Goal: Task Accomplishment & Management: Manage account settings

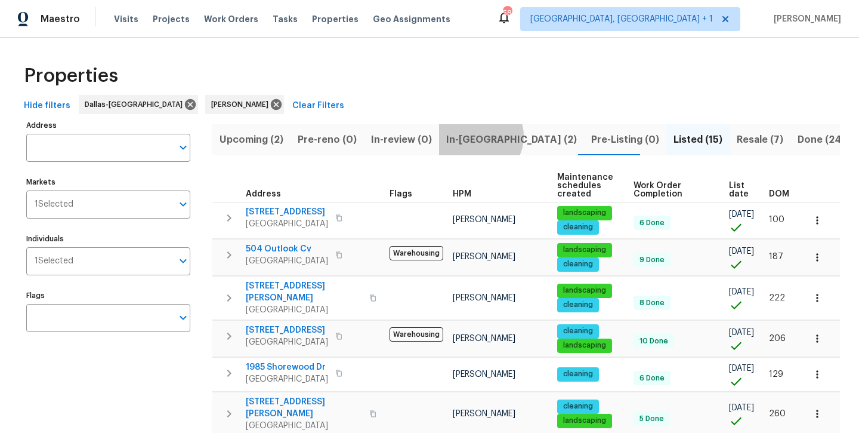
click at [474, 136] on span "In-[GEOGRAPHIC_DATA] (2)" at bounding box center [511, 139] width 131 height 17
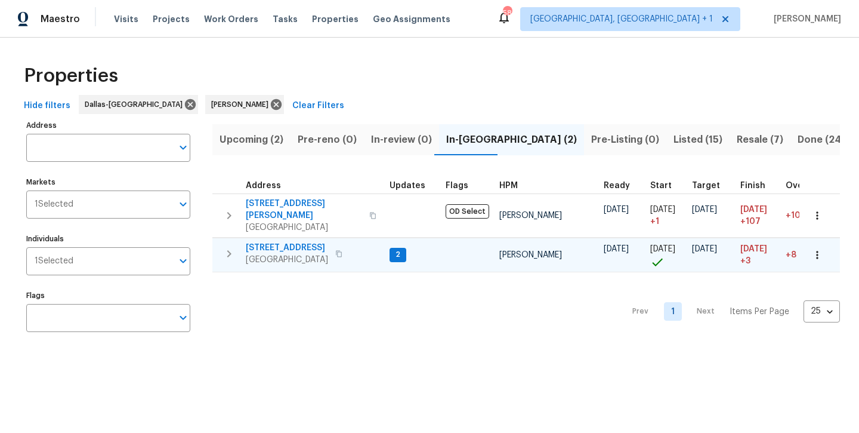
click at [280, 242] on span "[STREET_ADDRESS]" at bounding box center [287, 248] width 82 height 12
click at [737, 138] on span "Resale (7)" at bounding box center [760, 139] width 47 height 17
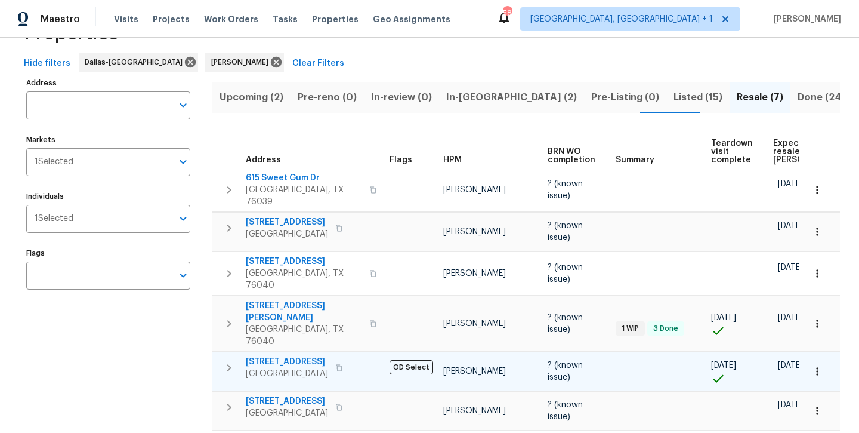
scroll to position [41, 0]
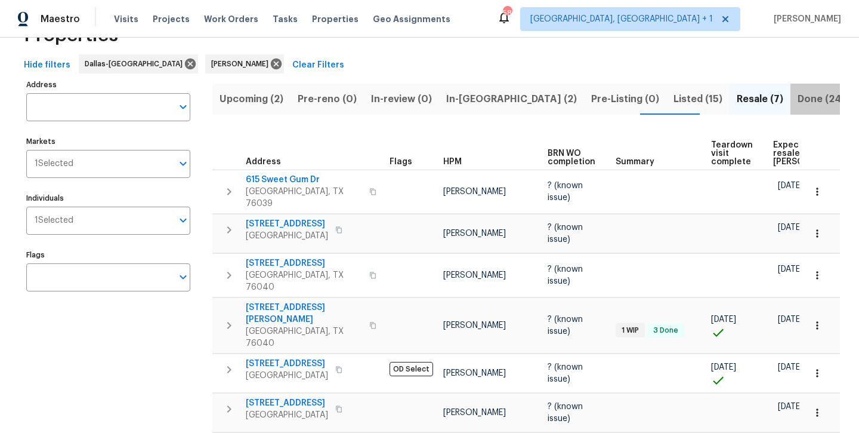
click at [798, 94] on span "Done (249)" at bounding box center [825, 99] width 54 height 17
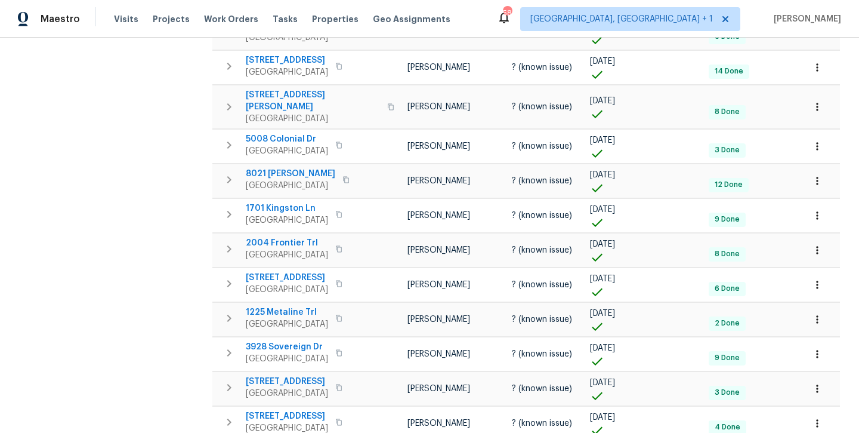
scroll to position [665, 0]
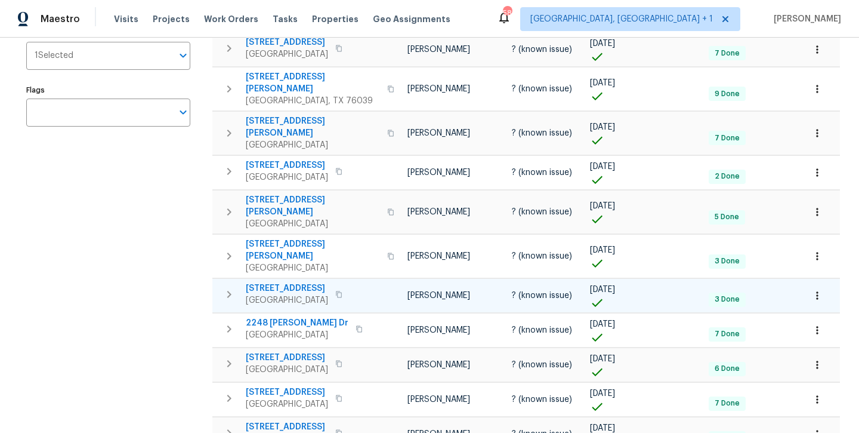
scroll to position [202, 0]
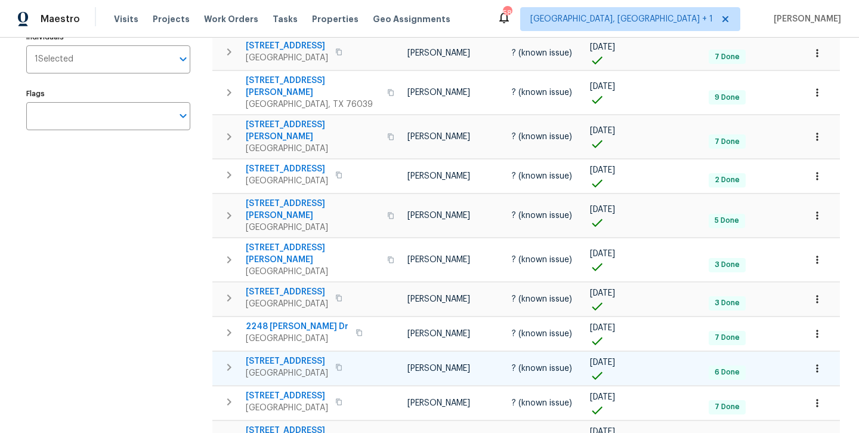
click at [303, 355] on span "1404 Carriage Ln" at bounding box center [287, 361] width 82 height 12
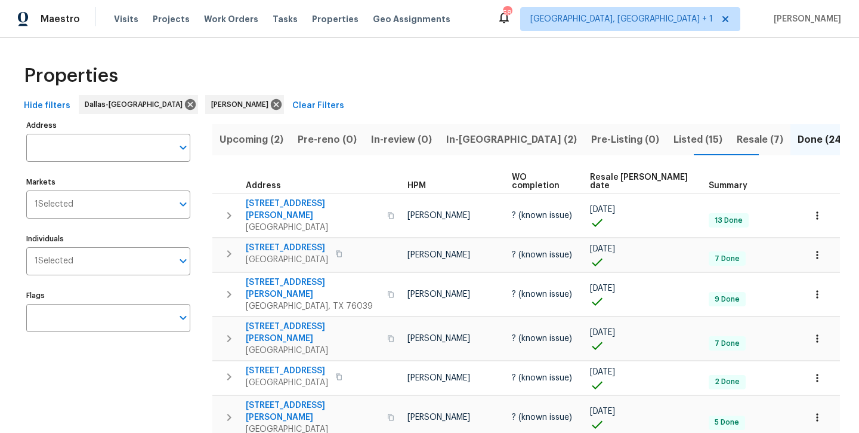
scroll to position [0, 0]
click at [463, 143] on span "In-[GEOGRAPHIC_DATA] (2)" at bounding box center [511, 139] width 131 height 17
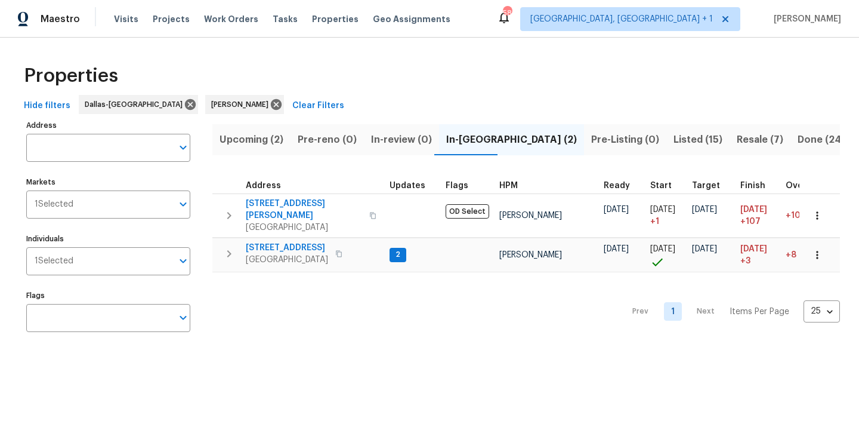
click at [674, 141] on span "Listed (15)" at bounding box center [698, 139] width 49 height 17
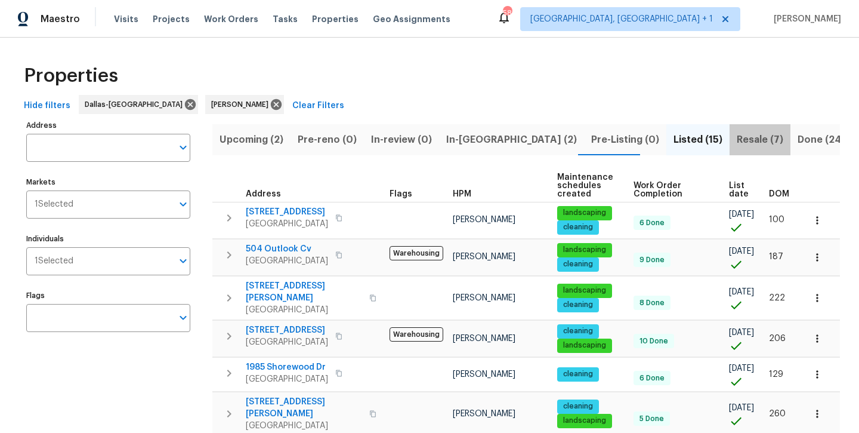
click at [737, 144] on span "Resale (7)" at bounding box center [760, 139] width 47 height 17
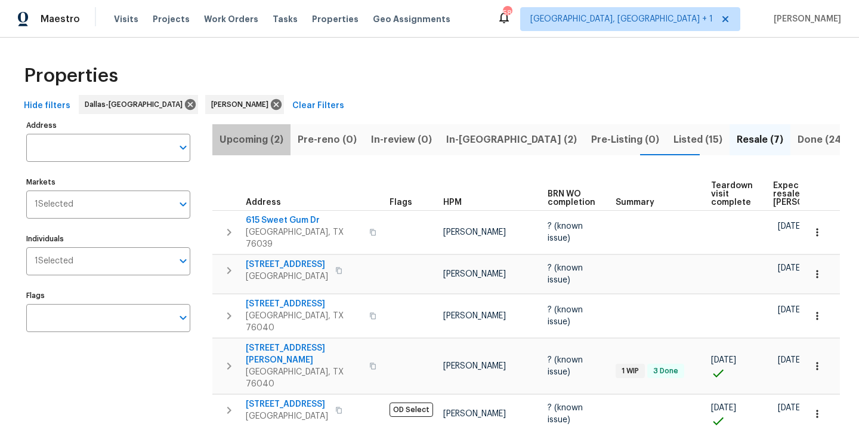
click at [241, 145] on span "Upcoming (2)" at bounding box center [252, 139] width 64 height 17
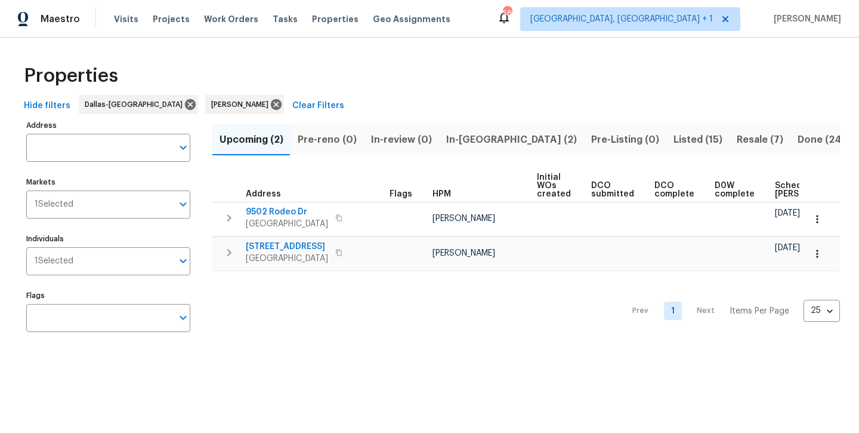
click at [458, 144] on span "In-[GEOGRAPHIC_DATA] (2)" at bounding box center [511, 139] width 131 height 17
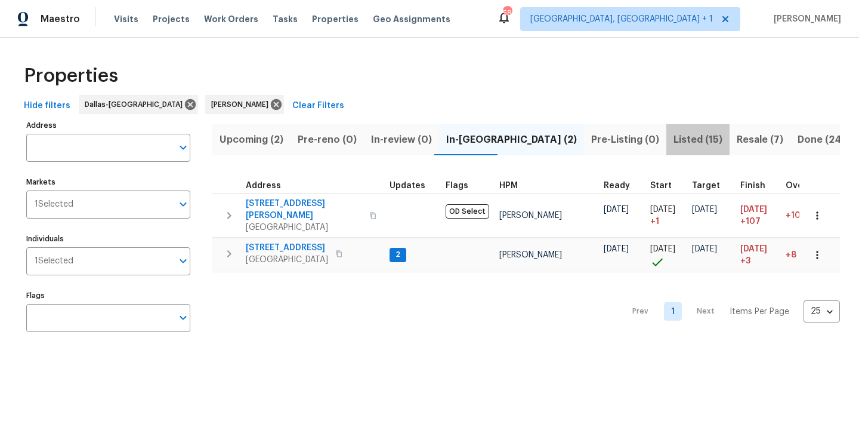
click at [674, 141] on span "Listed (15)" at bounding box center [698, 139] width 49 height 17
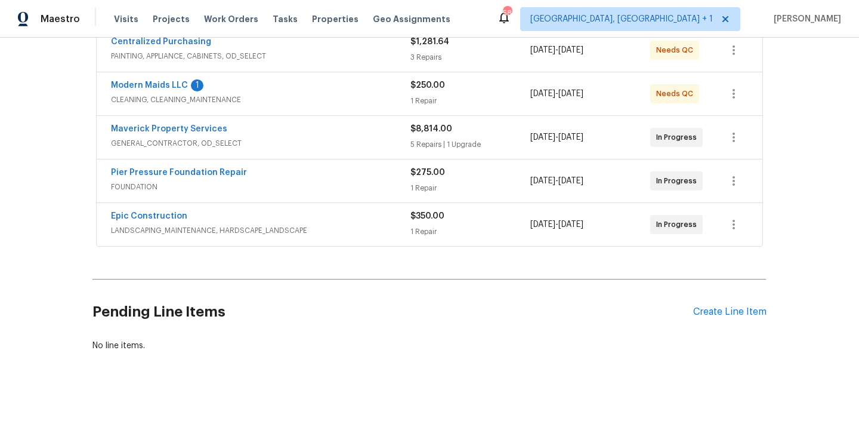
scroll to position [238, 0]
click at [713, 313] on div "Create Line Item" at bounding box center [729, 312] width 73 height 11
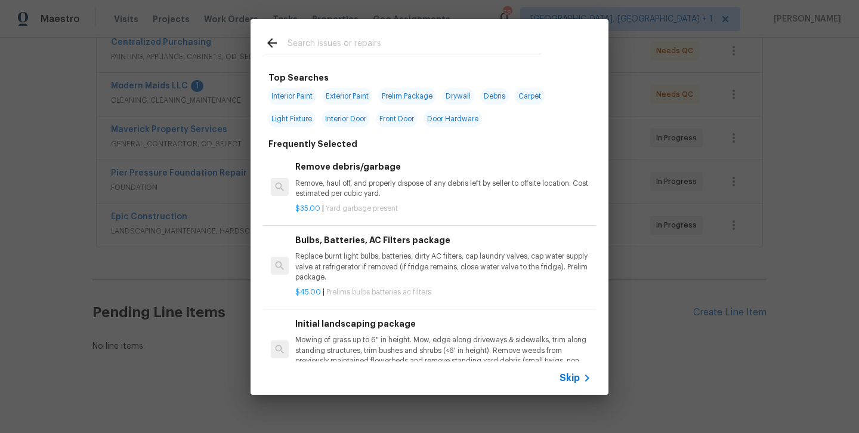
click at [346, 44] on input "text" at bounding box center [414, 45] width 253 height 18
click at [327, 50] on input "text" at bounding box center [414, 45] width 253 height 18
click at [315, 38] on input "text" at bounding box center [414, 45] width 253 height 18
click at [698, 297] on div "Top Searches Interior Paint Exterior Paint Prelim Package Drywall Debris Carpet…" at bounding box center [429, 207] width 859 height 414
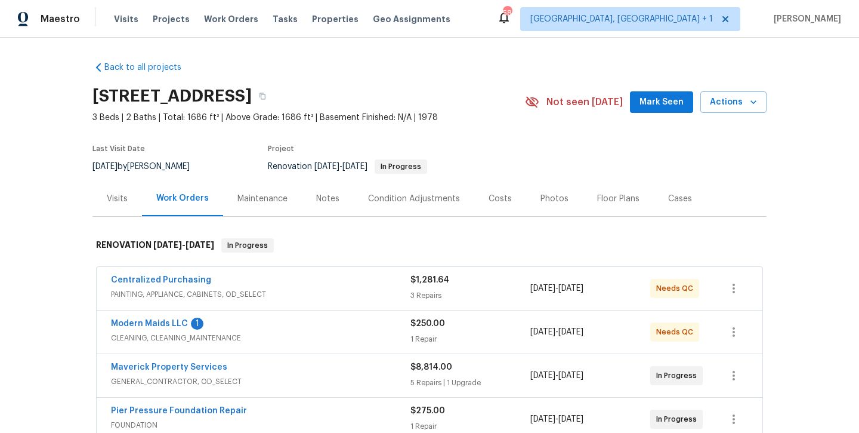
scroll to position [0, 0]
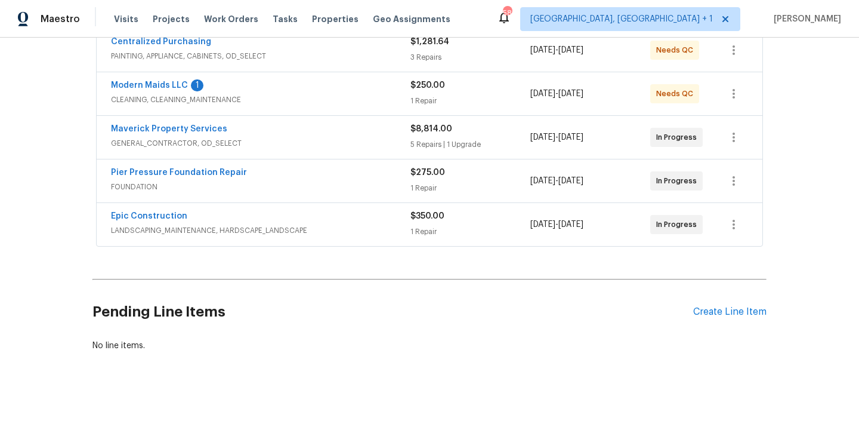
scroll to position [238, 0]
click at [719, 314] on div "Create Line Item" at bounding box center [729, 312] width 73 height 11
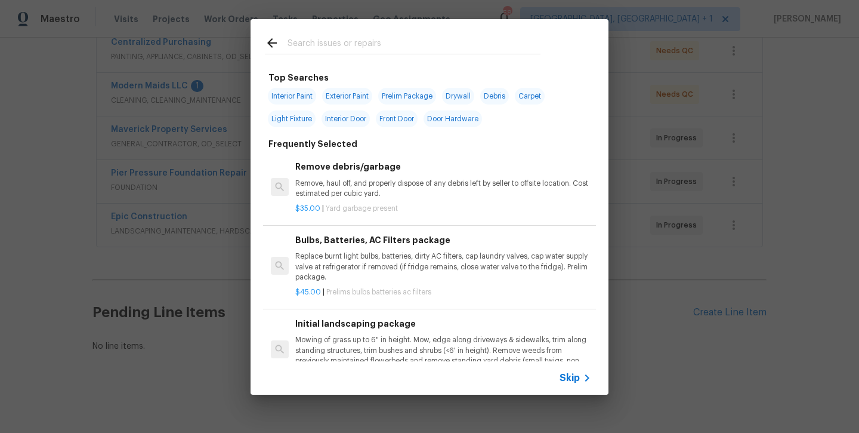
click at [328, 36] on input "text" at bounding box center [414, 45] width 253 height 18
click at [321, 50] on input "text" at bounding box center [414, 45] width 253 height 18
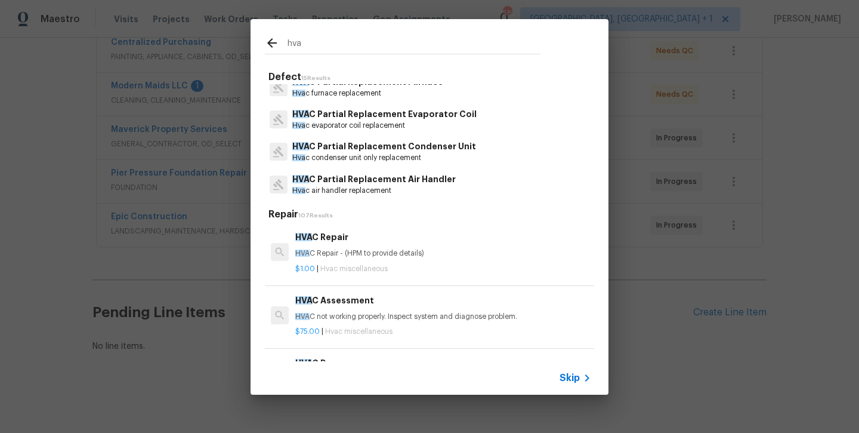
scroll to position [78, 0]
type input "hva"
click at [359, 150] on p "HVA C Partial Replacement Condenser Unit" at bounding box center [384, 146] width 184 height 13
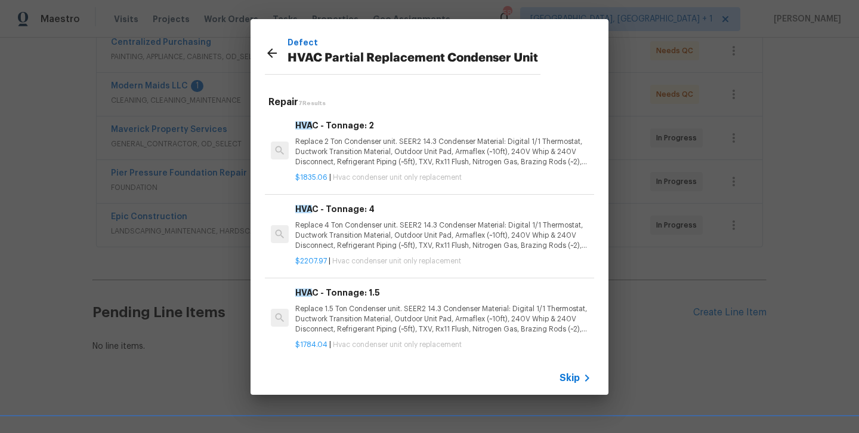
click at [267, 53] on icon at bounding box center [272, 53] width 14 height 14
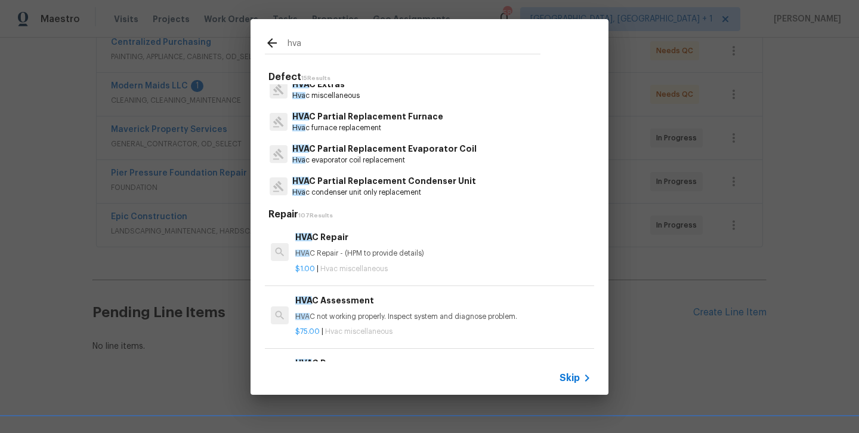
scroll to position [41, 0]
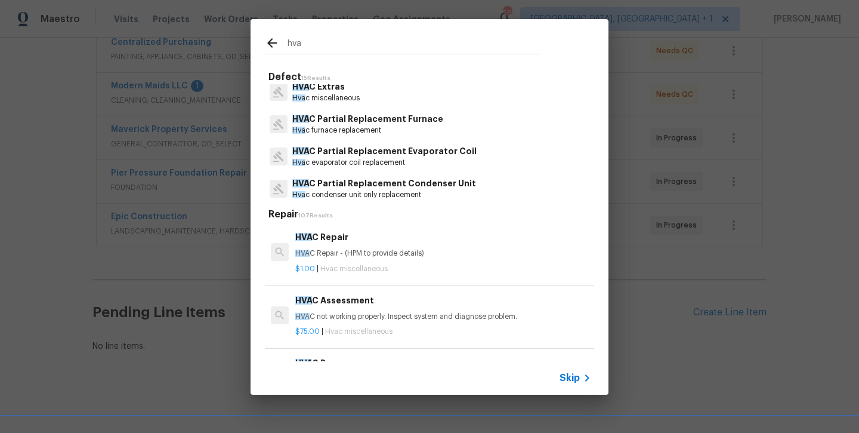
click at [344, 121] on p "HVA C Partial Replacement Furnace" at bounding box center [367, 119] width 151 height 13
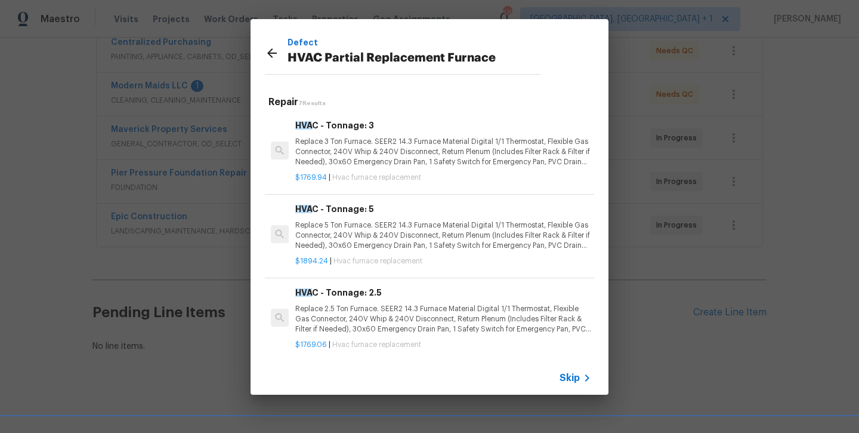
scroll to position [0, 0]
click at [269, 54] on icon at bounding box center [272, 53] width 10 height 10
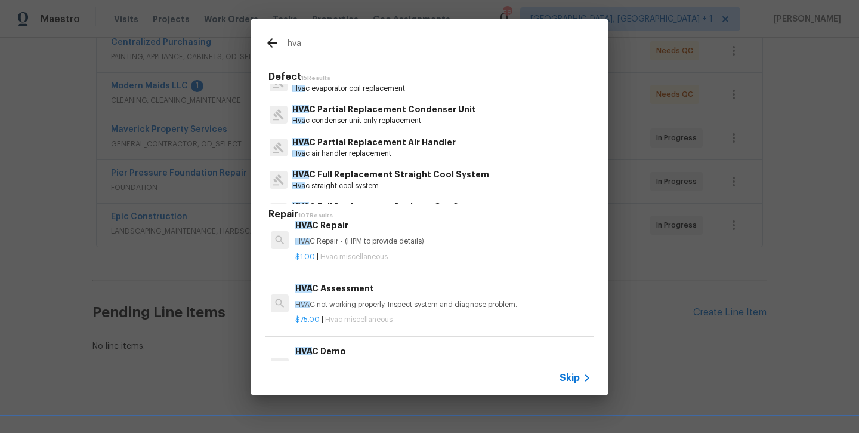
scroll to position [118, 0]
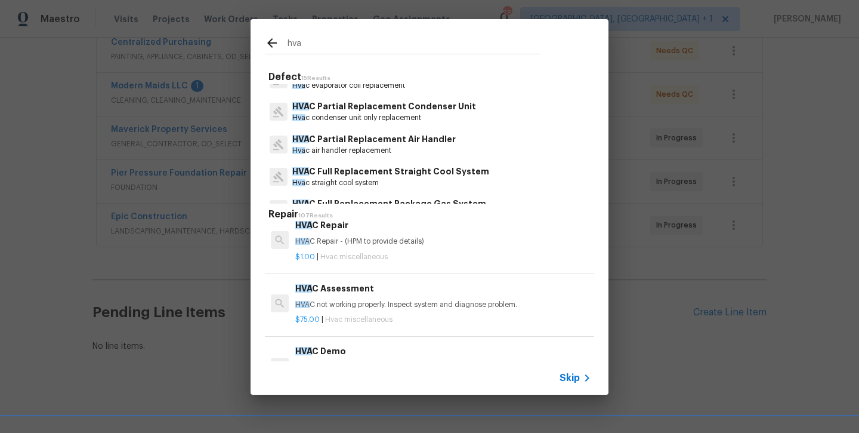
click at [370, 179] on p "Hva c straight cool system" at bounding box center [390, 183] width 197 height 10
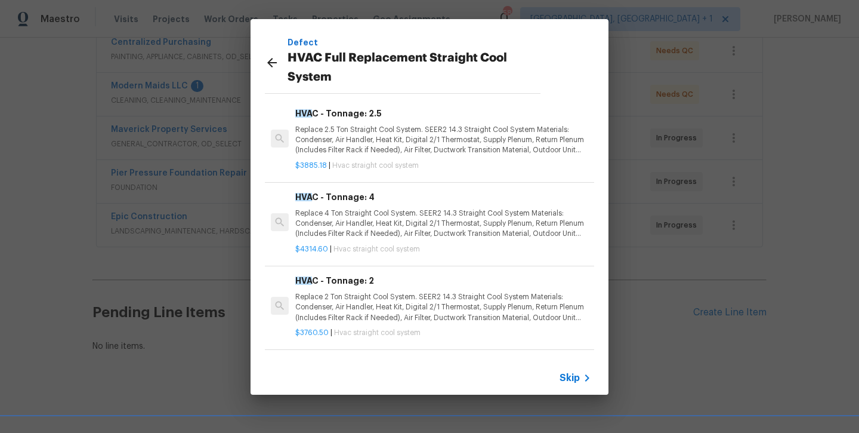
scroll to position [113, 0]
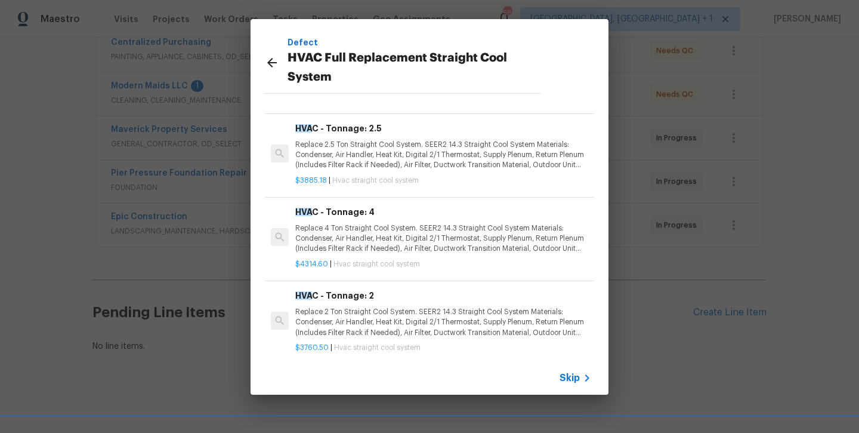
click at [267, 61] on icon at bounding box center [272, 63] width 14 height 14
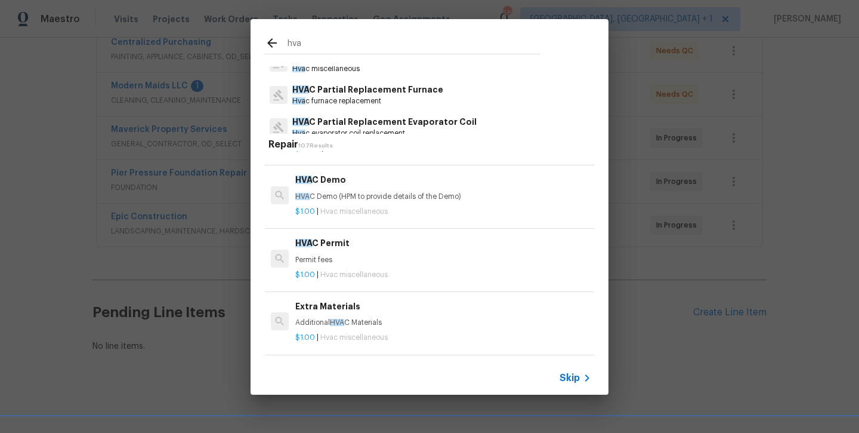
click at [275, 41] on icon at bounding box center [272, 43] width 14 height 14
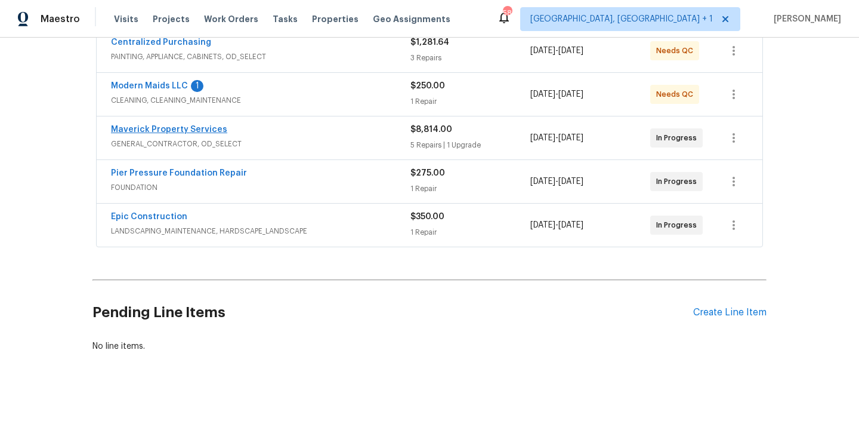
click at [173, 131] on link "Maverick Property Services" at bounding box center [169, 129] width 116 height 8
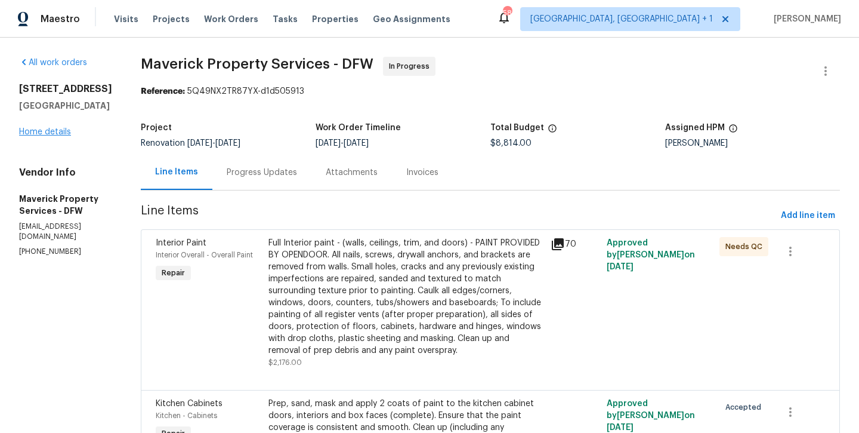
click at [44, 132] on link "Home details" at bounding box center [45, 132] width 52 height 8
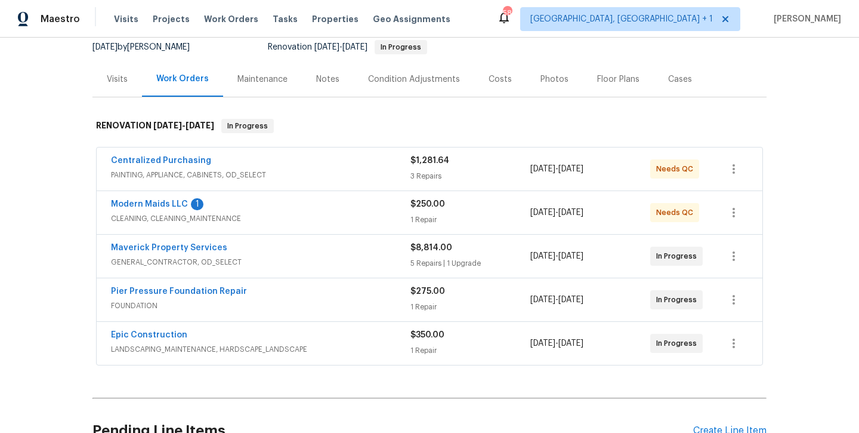
scroll to position [120, 0]
click at [145, 209] on span "Modern Maids LLC" at bounding box center [149, 204] width 77 height 12
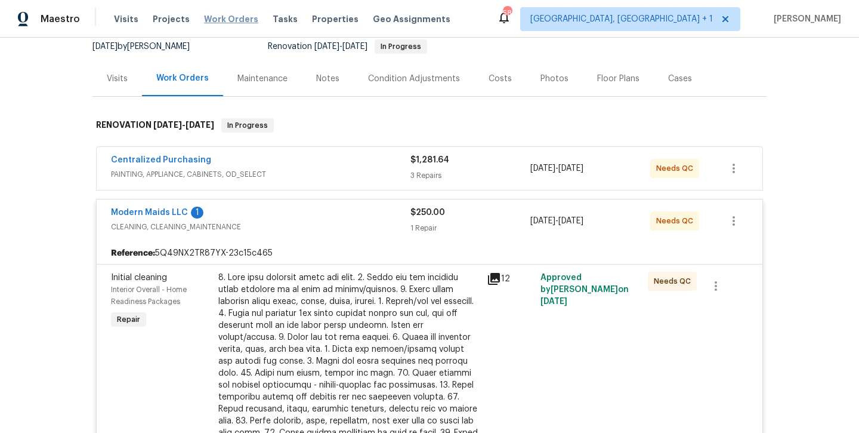
click at [217, 22] on span "Work Orders" at bounding box center [231, 19] width 54 height 12
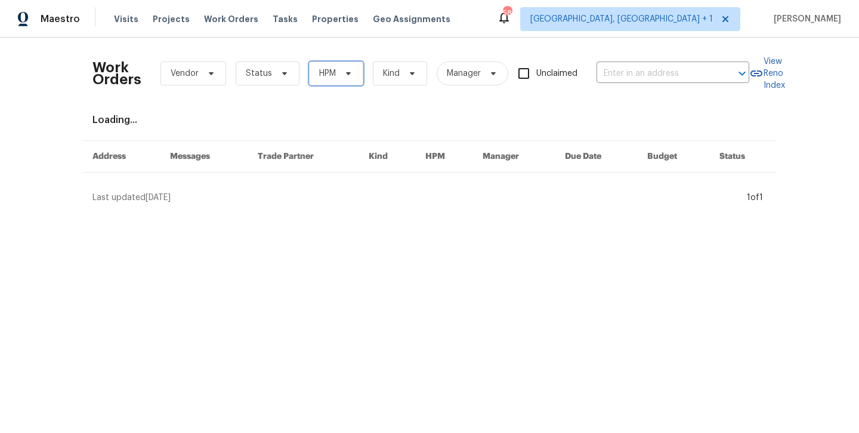
click at [350, 81] on span "HPM" at bounding box center [336, 73] width 54 height 24
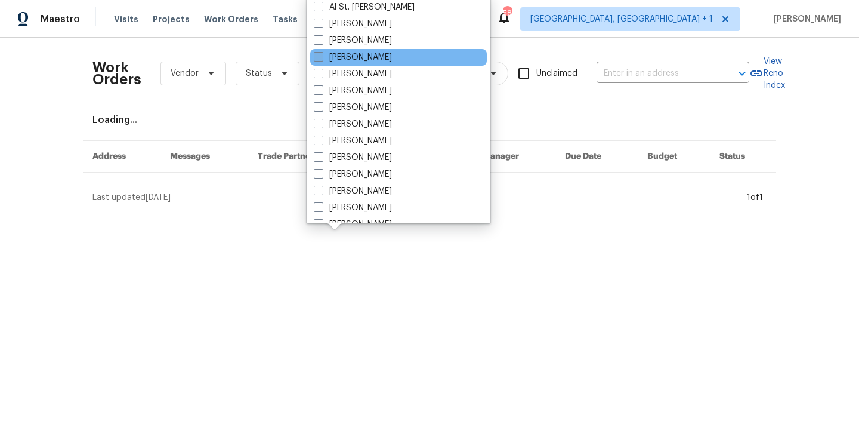
click at [347, 54] on label "[PERSON_NAME]" at bounding box center [353, 57] width 78 height 12
click at [322, 54] on input "[PERSON_NAME]" at bounding box center [318, 55] width 8 height 8
checkbox input "true"
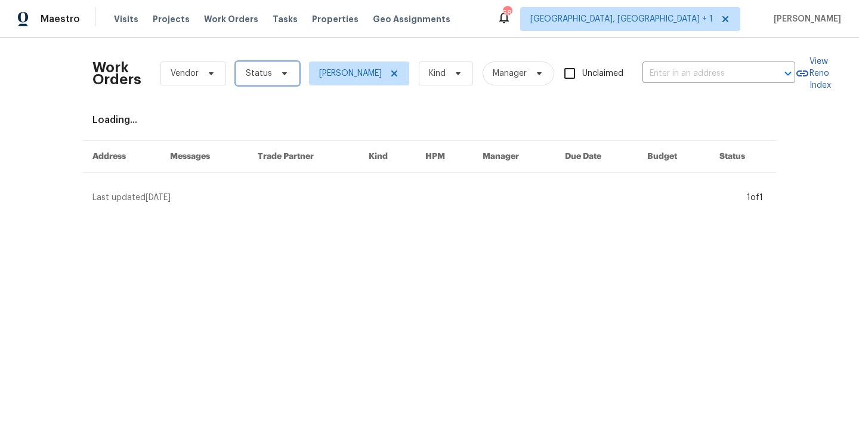
click at [289, 66] on span "Status" at bounding box center [268, 73] width 64 height 24
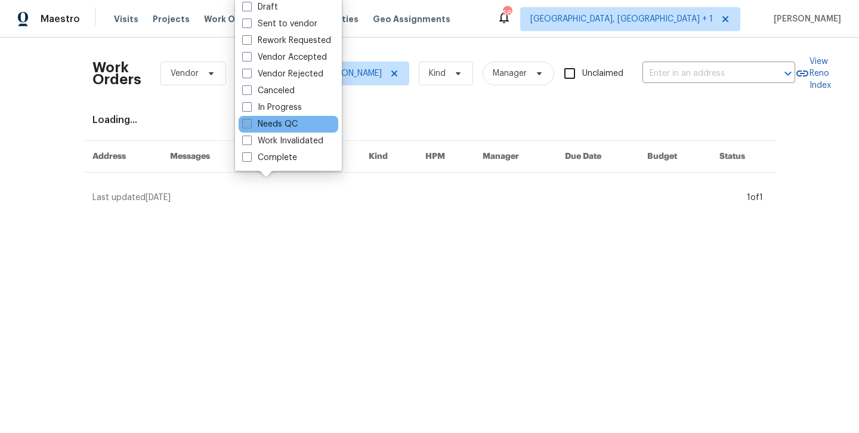
click at [259, 124] on label "Needs QC" at bounding box center [270, 124] width 56 height 12
click at [250, 124] on input "Needs QC" at bounding box center [246, 122] width 8 height 8
checkbox input "true"
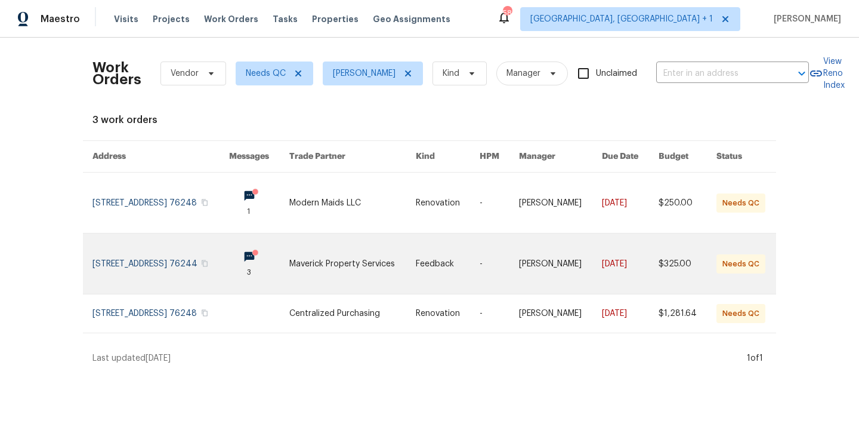
click at [153, 258] on link at bounding box center [161, 263] width 137 height 60
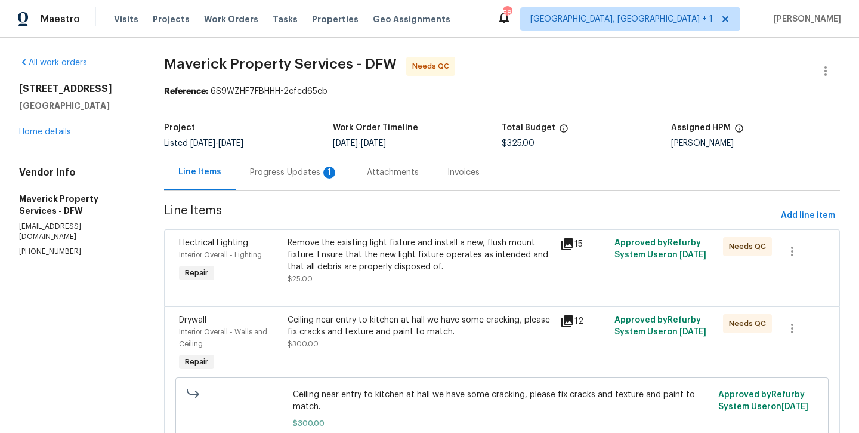
click at [309, 174] on div "Progress Updates 1" at bounding box center [294, 173] width 88 height 12
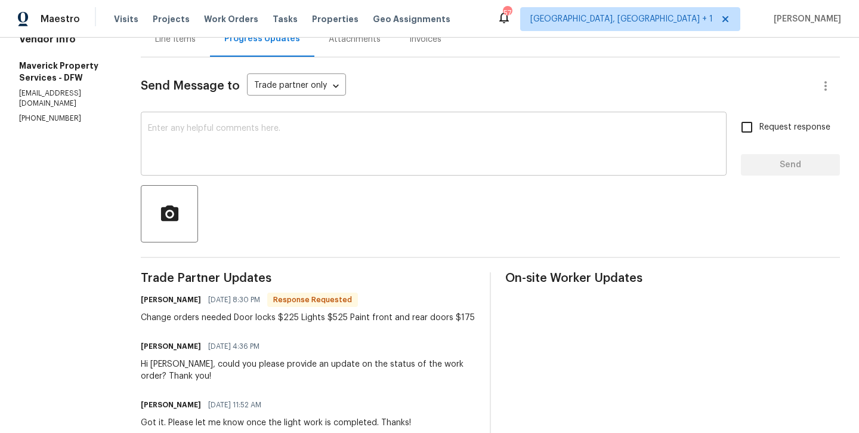
scroll to position [132, 0]
click at [222, 36] on div "Maestro Visits Projects Work Orders Tasks Properties Geo Assignments 57 Albuque…" at bounding box center [429, 19] width 859 height 38
click at [196, 39] on div "Line Items" at bounding box center [175, 40] width 41 height 12
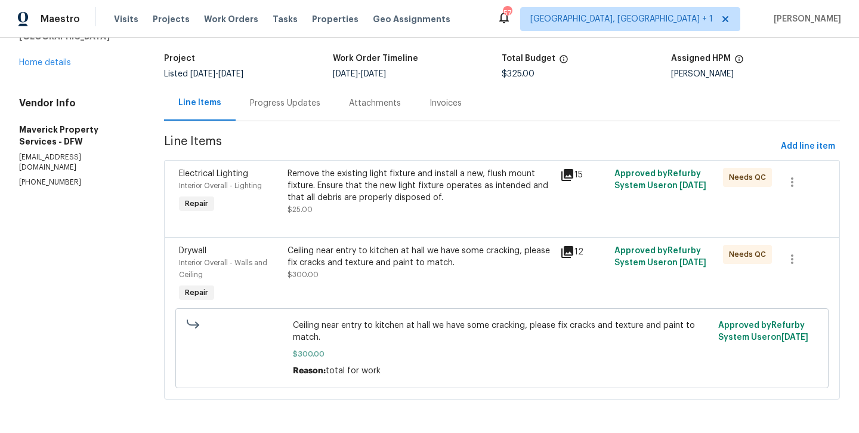
scroll to position [70, 0]
click at [292, 111] on div "Progress Updates" at bounding box center [285, 102] width 99 height 35
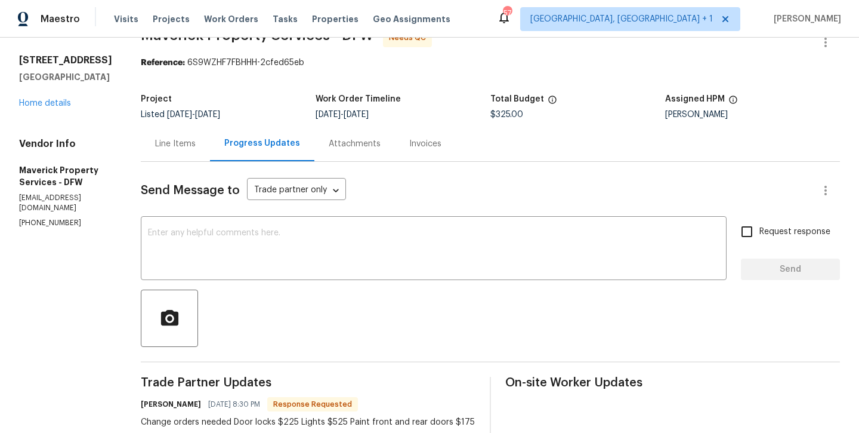
scroll to position [35, 0]
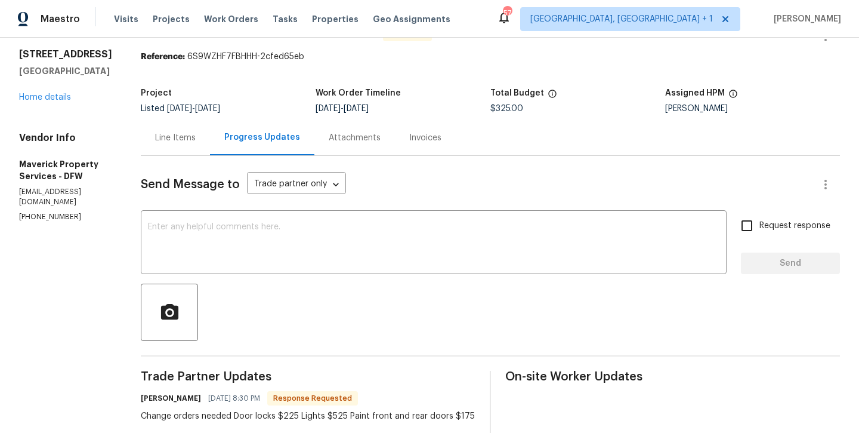
click at [196, 137] on div "Line Items" at bounding box center [175, 138] width 41 height 12
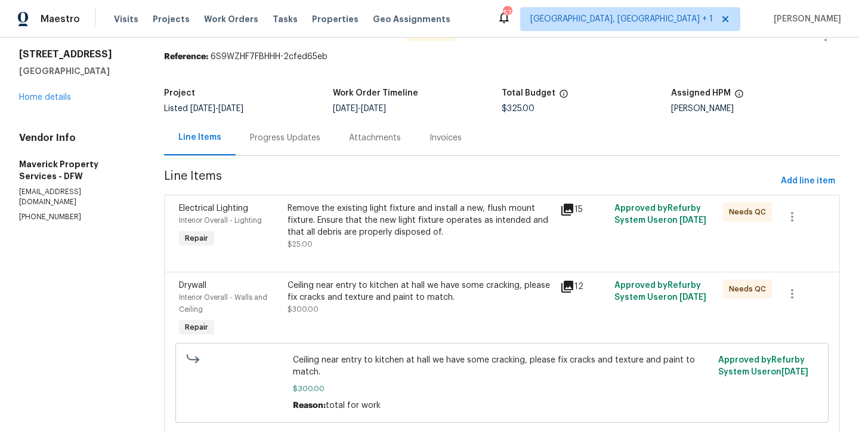
click at [382, 241] on div "Remove the existing light fixture and install a new, flush mount fixture. Ensur…" at bounding box center [420, 226] width 265 height 48
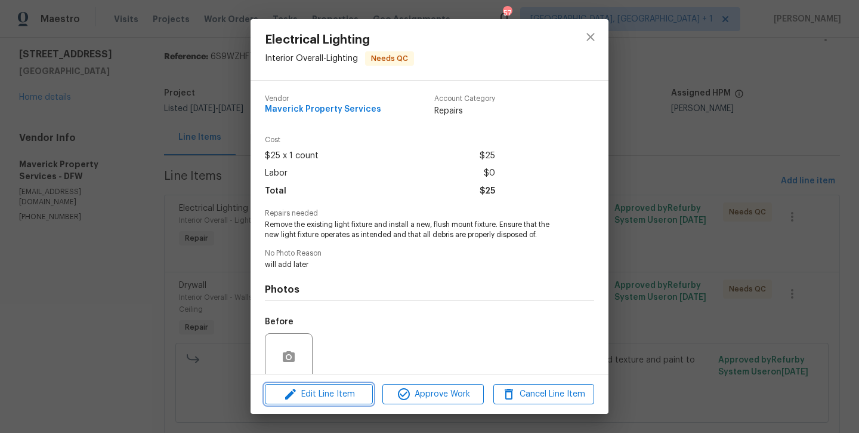
click at [328, 399] on span "Edit Line Item" at bounding box center [319, 394] width 101 height 15
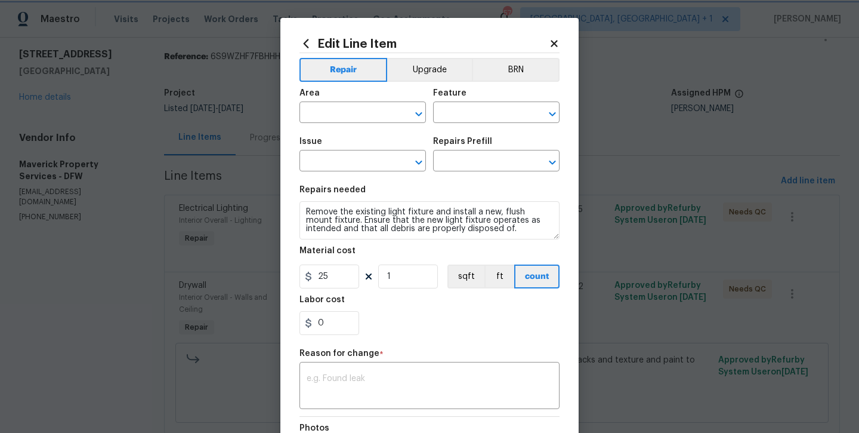
type input "Interior Overall"
type input "Lighting"
type input "Electrical Lighting"
type input "Replace Flush Mount Light $25.00"
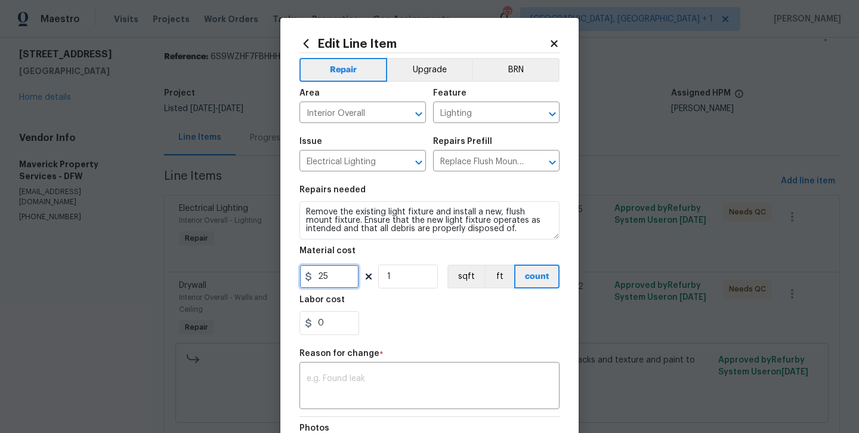
click at [319, 279] on input "25" at bounding box center [330, 276] width 60 height 24
type input "525"
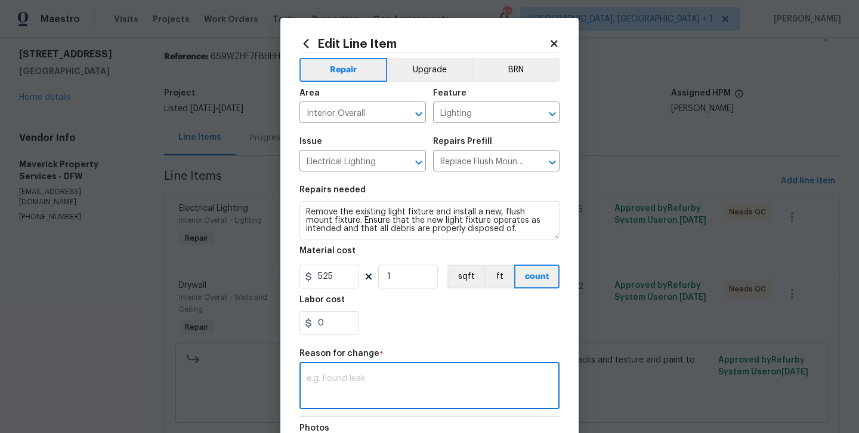
click at [343, 374] on textarea at bounding box center [430, 386] width 246 height 25
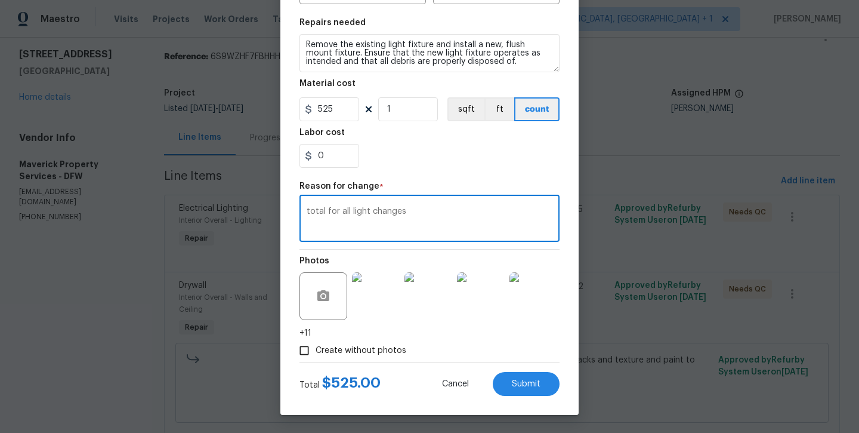
scroll to position [167, 0]
type textarea "total for all light changes"
click at [528, 388] on span "Submit" at bounding box center [526, 384] width 29 height 9
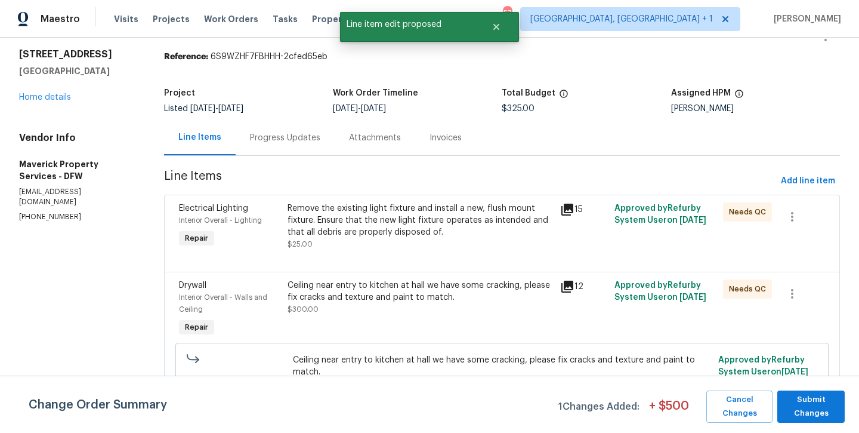
scroll to position [0, 0]
click at [809, 417] on span "Submit Changes" at bounding box center [812, 406] width 56 height 27
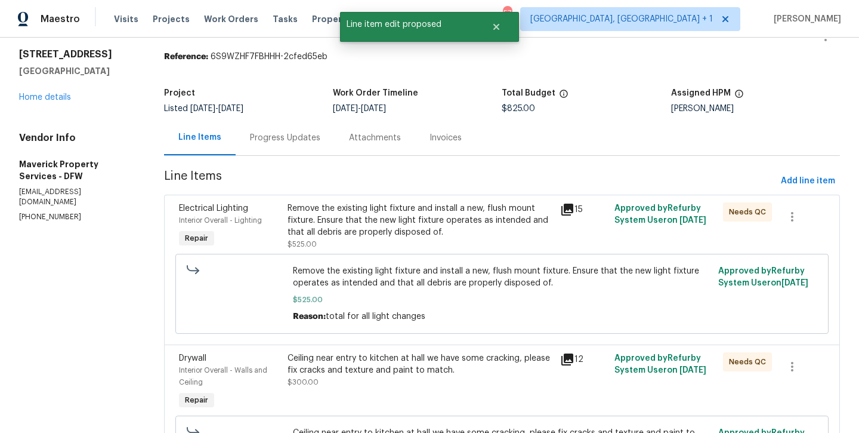
click at [286, 138] on div "Progress Updates" at bounding box center [285, 138] width 70 height 12
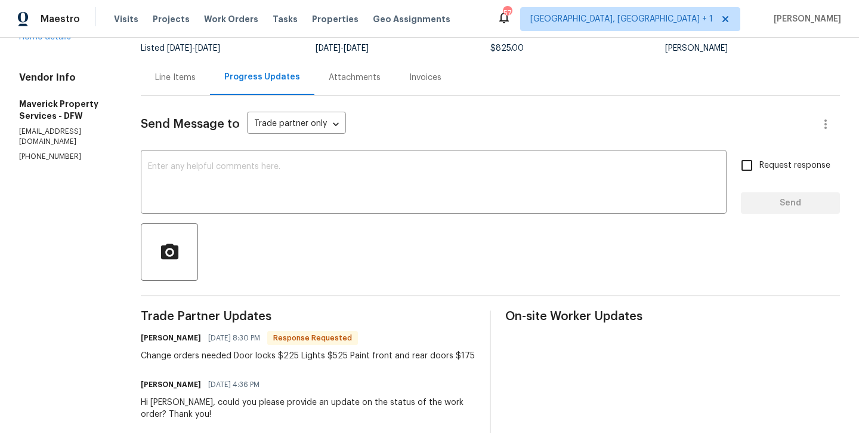
scroll to position [94, 0]
click at [196, 83] on div "Line Items" at bounding box center [175, 78] width 41 height 12
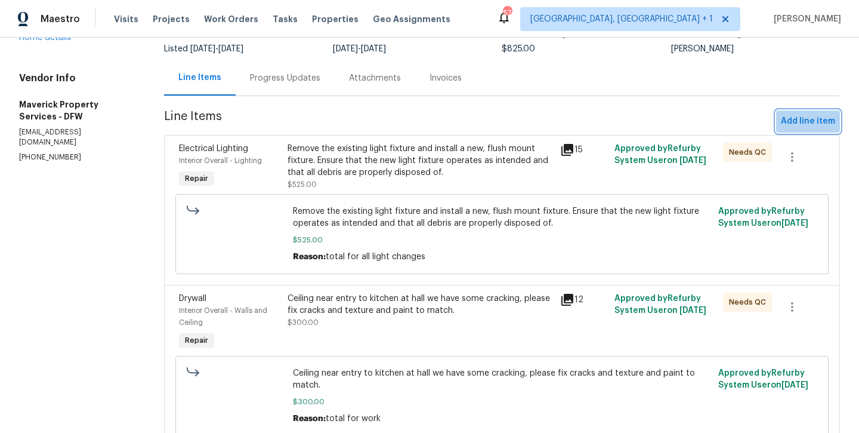
click at [810, 132] on button "Add line item" at bounding box center [808, 121] width 64 height 22
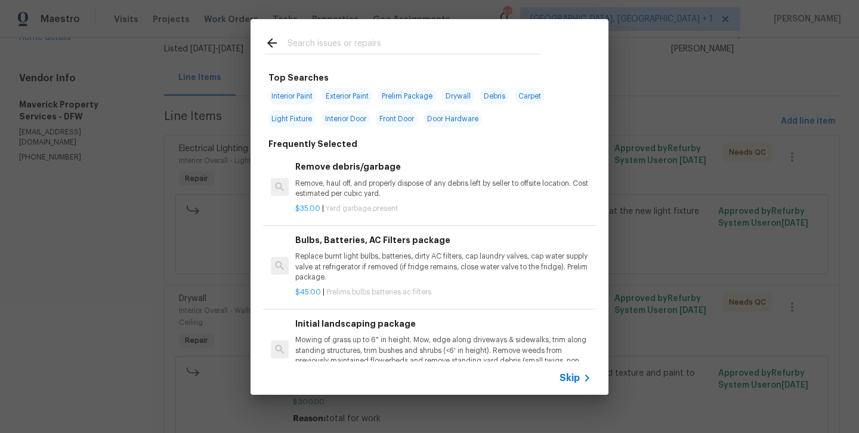
click at [359, 42] on input "text" at bounding box center [414, 45] width 253 height 18
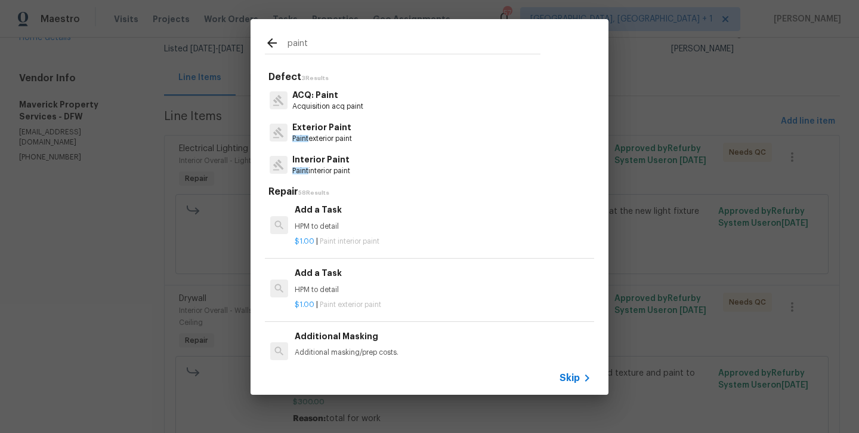
scroll to position [819, 1]
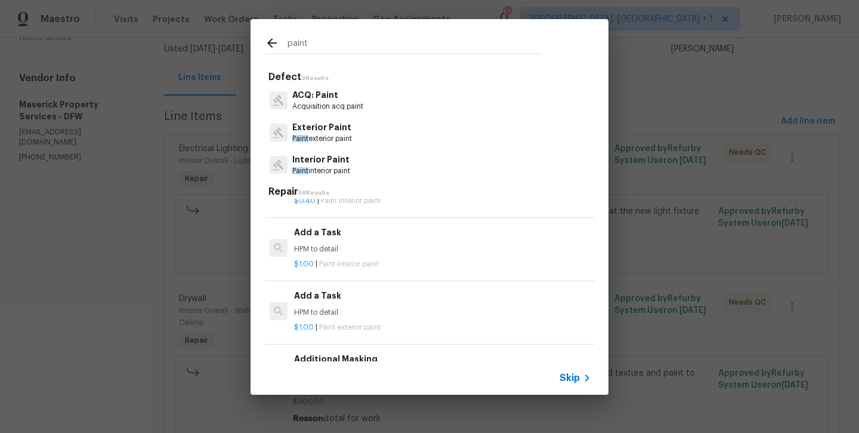
type input "paint"
click at [306, 233] on div "Add a Task HPM to detail" at bounding box center [442, 240] width 296 height 29
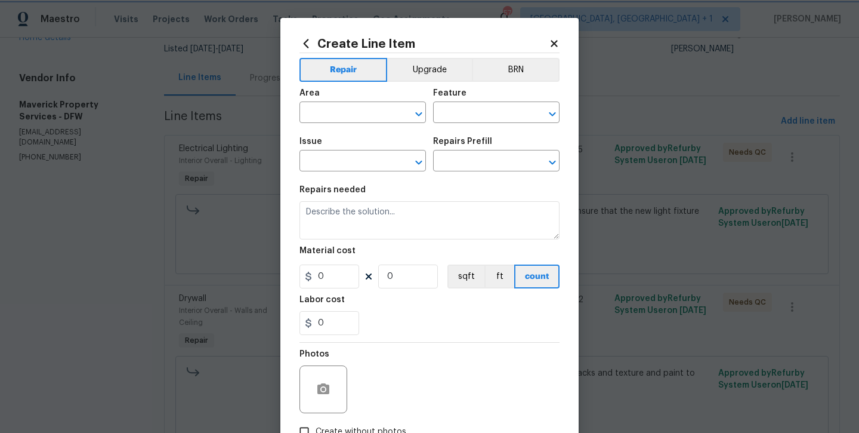
type input "Overall Paint"
type input "Interior Paint"
type input "Add a Task $1.00"
type textarea "HPM to detail"
type input "1"
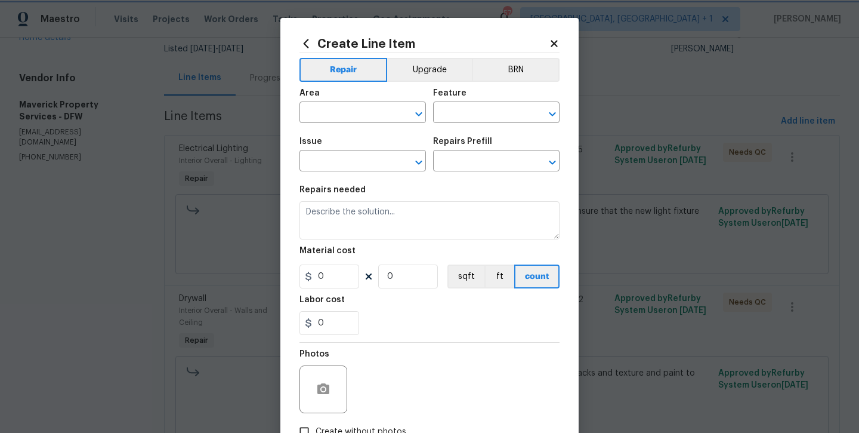
type input "1"
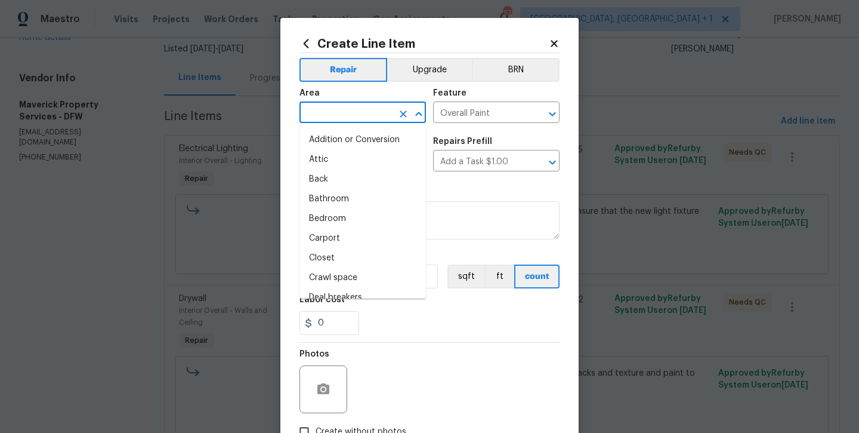
click at [338, 118] on input "text" at bounding box center [346, 113] width 93 height 19
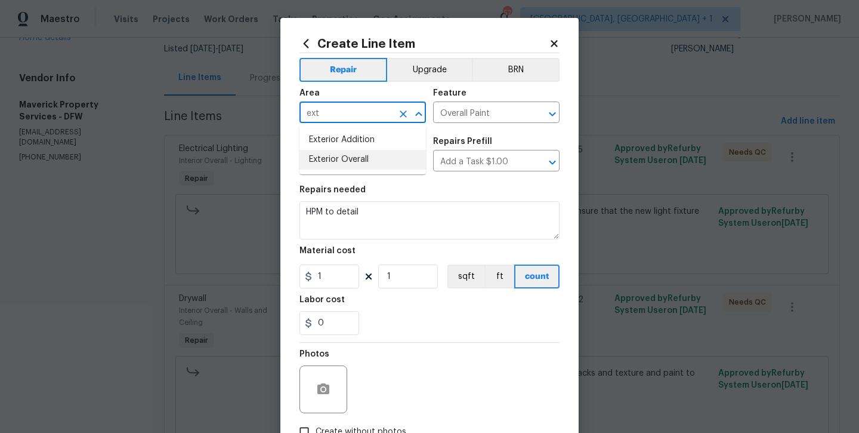
click at [342, 158] on li "Exterior Overall" at bounding box center [363, 160] width 127 height 20
type input "Exterior Overall"
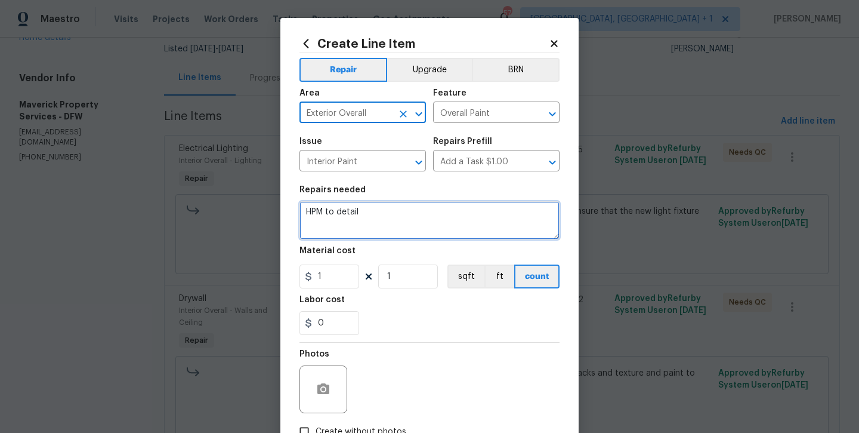
click at [383, 218] on textarea "HPM to detail" at bounding box center [430, 220] width 260 height 38
type textarea "HPM to detail -- paint front and back exterior of doors"
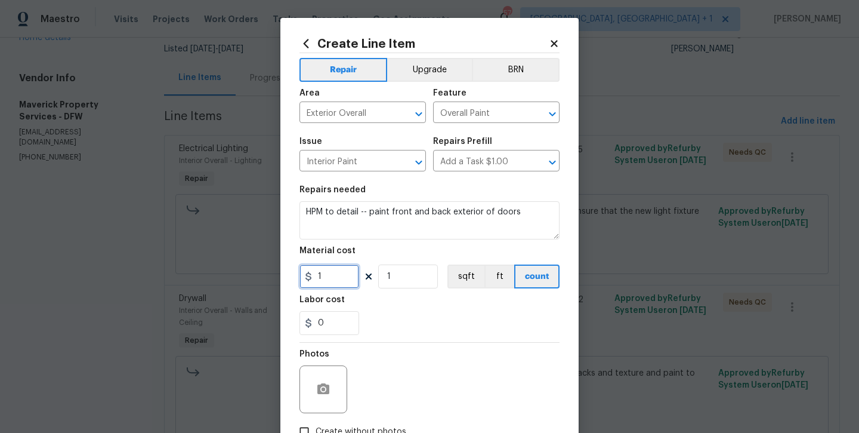
click at [329, 278] on input "1" at bounding box center [330, 276] width 60 height 24
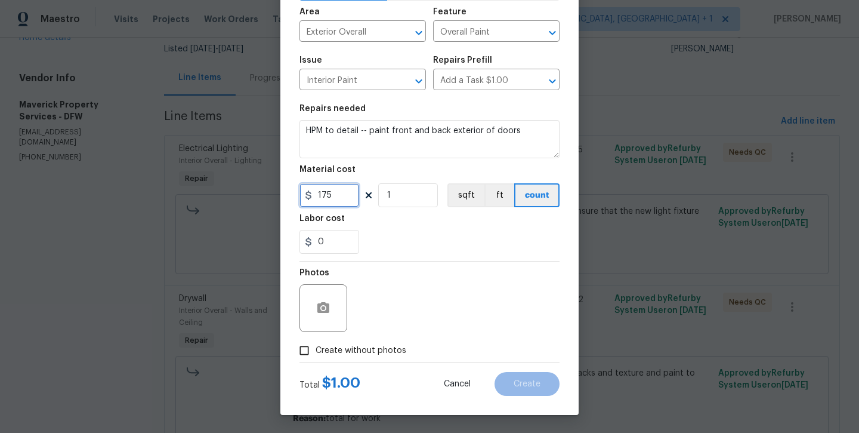
type input "175"
click at [347, 360] on label "Create without photos" at bounding box center [349, 350] width 113 height 23
click at [316, 360] on input "Create without photos" at bounding box center [304, 350] width 23 height 23
checkbox input "true"
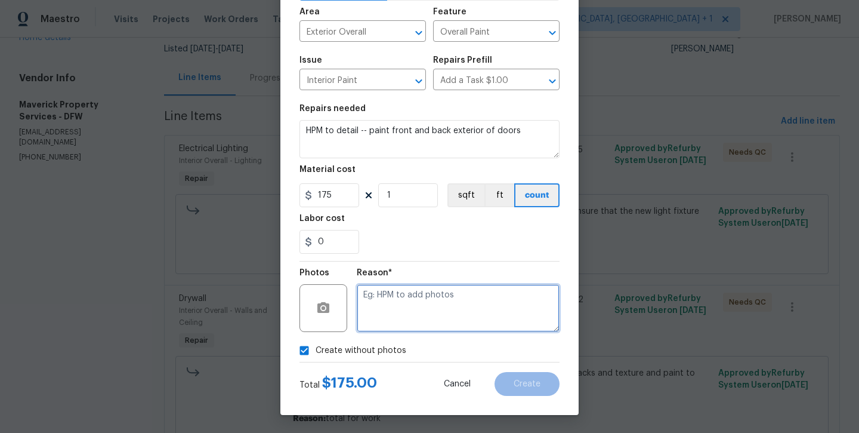
click at [388, 326] on textarea at bounding box center [458, 308] width 203 height 48
type textarea "will add later"
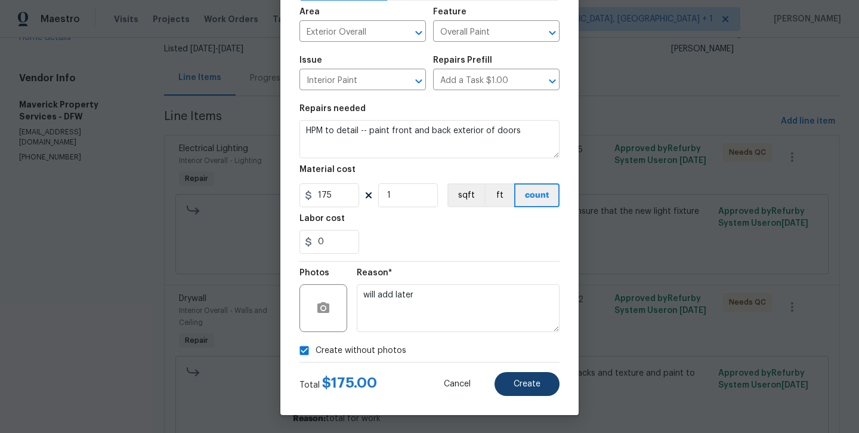
click at [505, 389] on button "Create" at bounding box center [527, 384] width 65 height 24
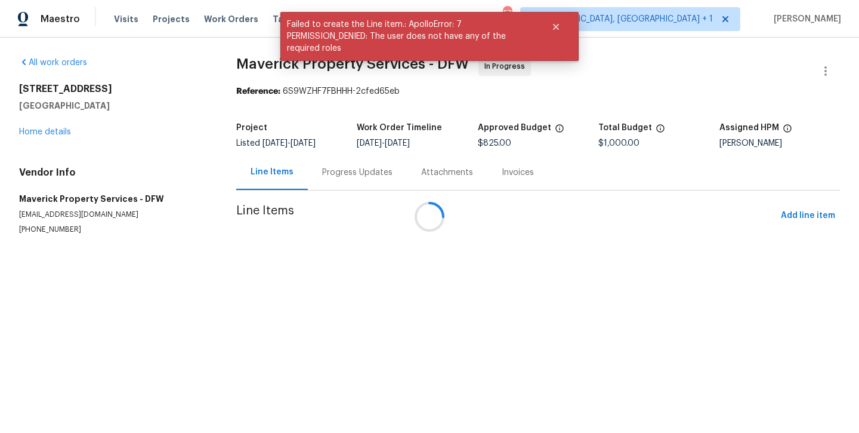
scroll to position [0, 0]
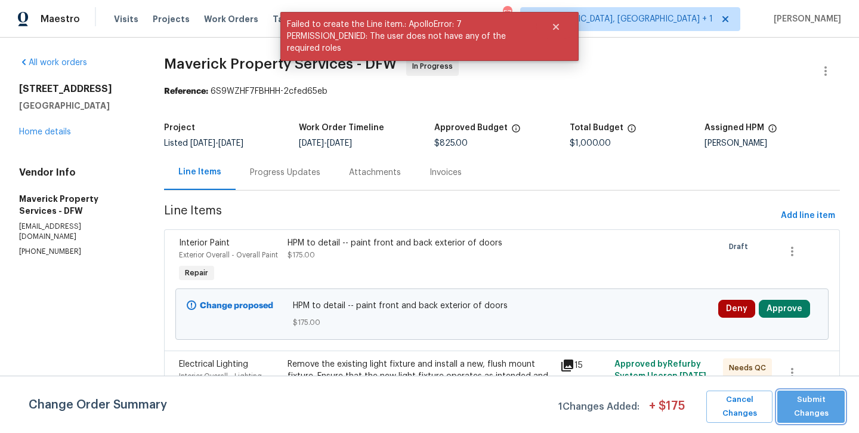
click at [816, 406] on span "Submit Changes" at bounding box center [812, 406] width 56 height 27
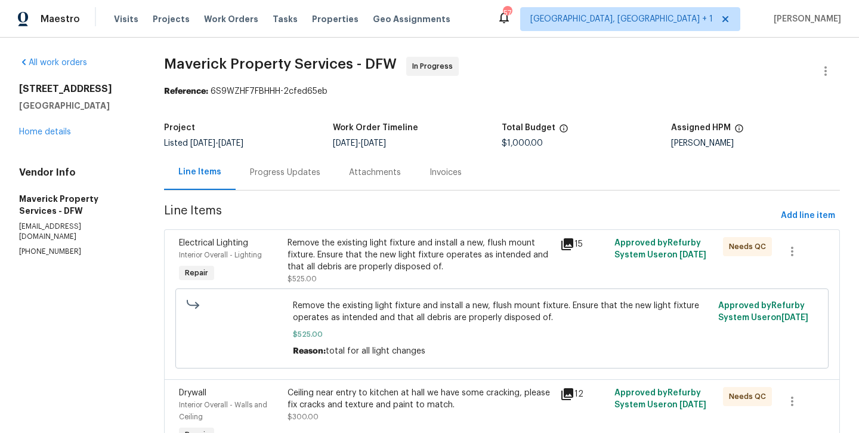
click at [320, 171] on div "Progress Updates" at bounding box center [285, 173] width 70 height 12
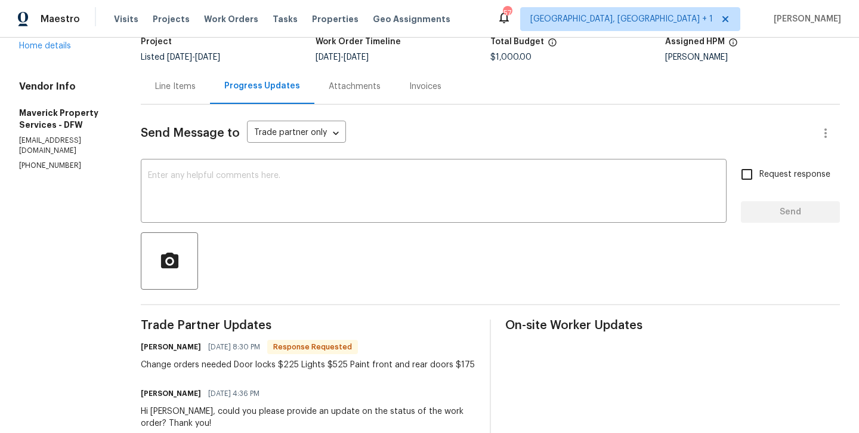
scroll to position [85, 0]
click at [196, 86] on div "Line Items" at bounding box center [175, 87] width 41 height 12
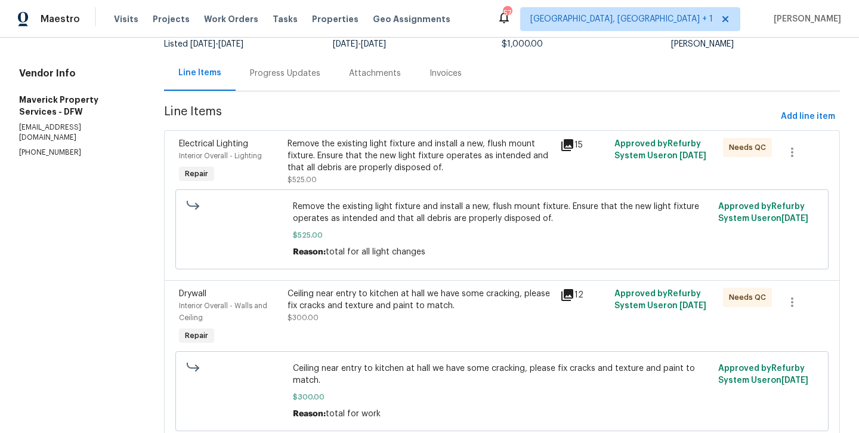
scroll to position [98, 0]
click at [807, 116] on span "Add line item" at bounding box center [808, 117] width 54 height 15
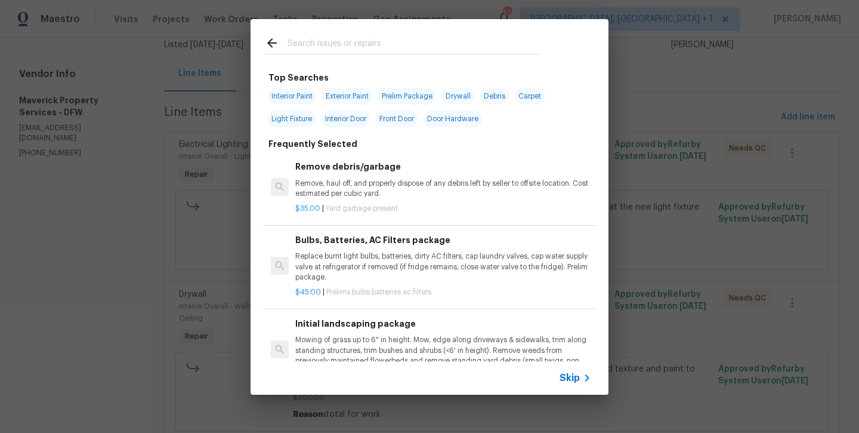
click at [357, 41] on input "text" at bounding box center [414, 45] width 253 height 18
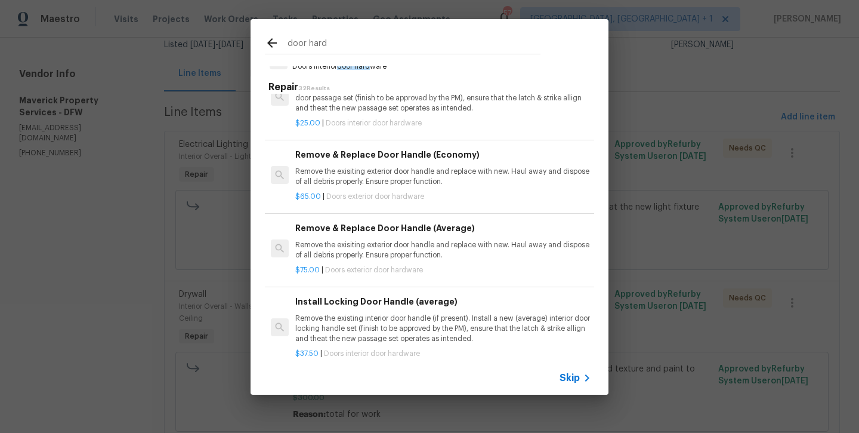
scroll to position [139, 0]
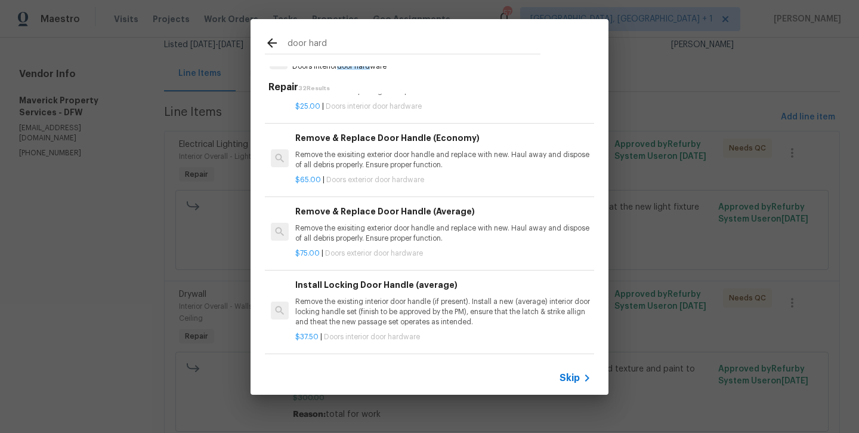
type input "door hard"
click at [349, 228] on p "Remove the exisiting exterior door handle and replace with new. Haul away and d…" at bounding box center [443, 233] width 296 height 20
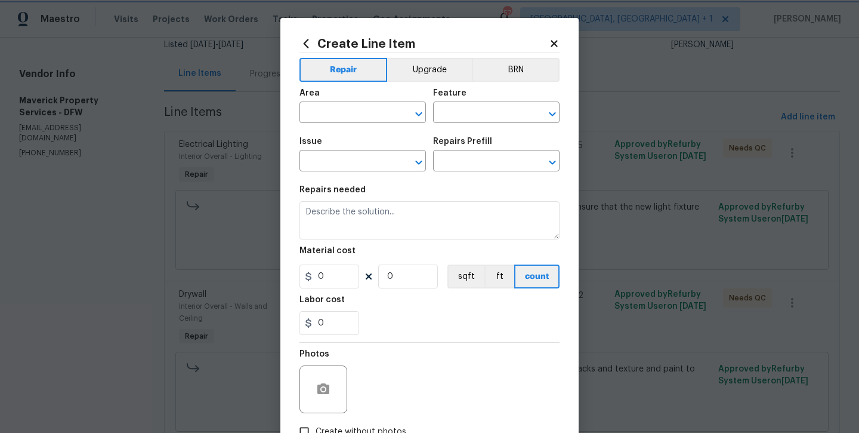
type input "Interior Door"
type input "Exterior Door Hardware"
type input "Remove & Replace Door Handle (Average) $75.00"
type textarea "Remove the exisiting exterior door handle and replace with new. Haul away and d…"
type input "75"
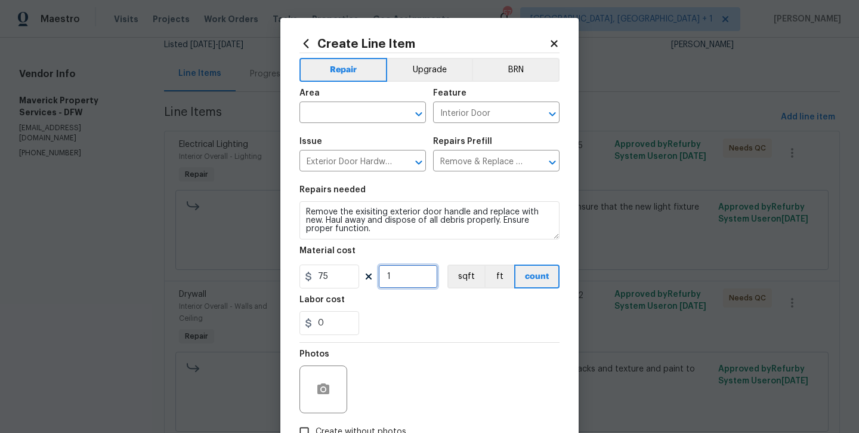
click at [408, 285] on input "1" at bounding box center [408, 276] width 60 height 24
type input "3"
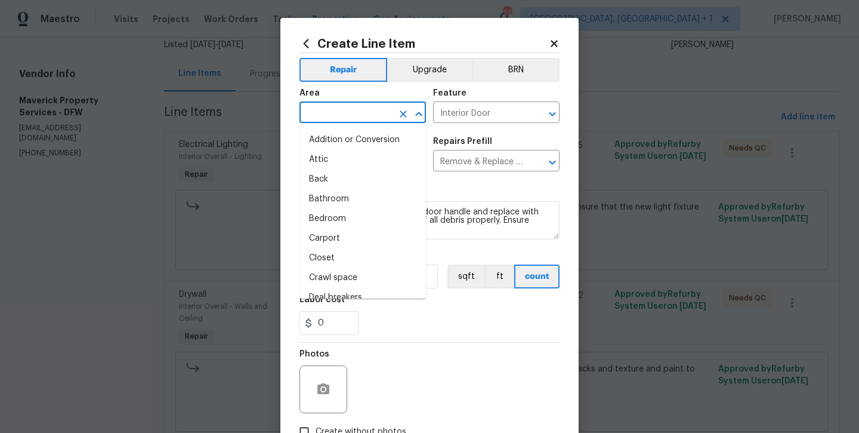
click at [379, 111] on input "text" at bounding box center [346, 113] width 93 height 19
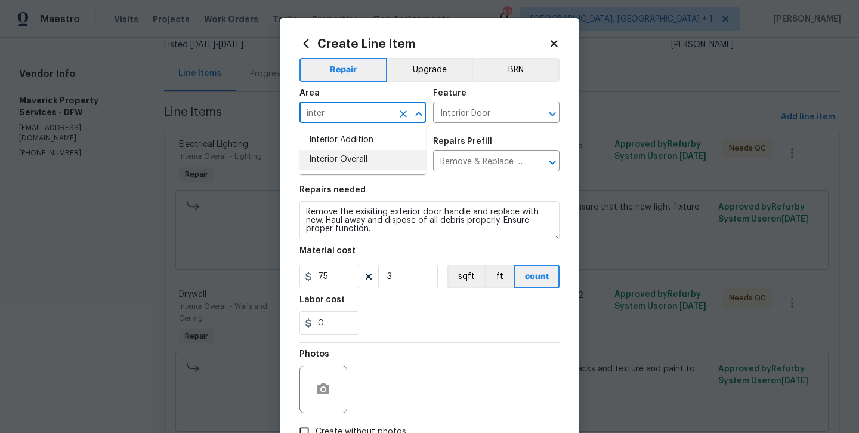
click at [380, 164] on li "Interior Overall" at bounding box center [363, 160] width 127 height 20
type input "Interior Overall"
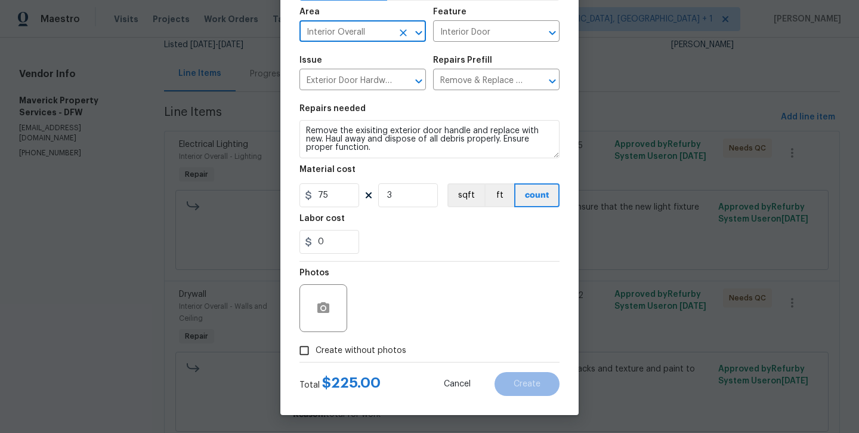
scroll to position [81, 0]
click at [386, 345] on span "Create without photos" at bounding box center [361, 350] width 91 height 13
click at [316, 345] on input "Create without photos" at bounding box center [304, 350] width 23 height 23
checkbox input "true"
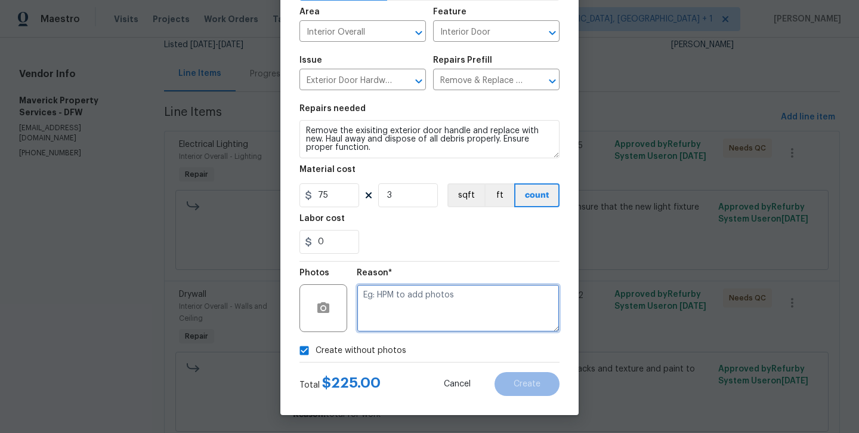
click at [417, 301] on textarea at bounding box center [458, 308] width 203 height 48
type textarea "w"
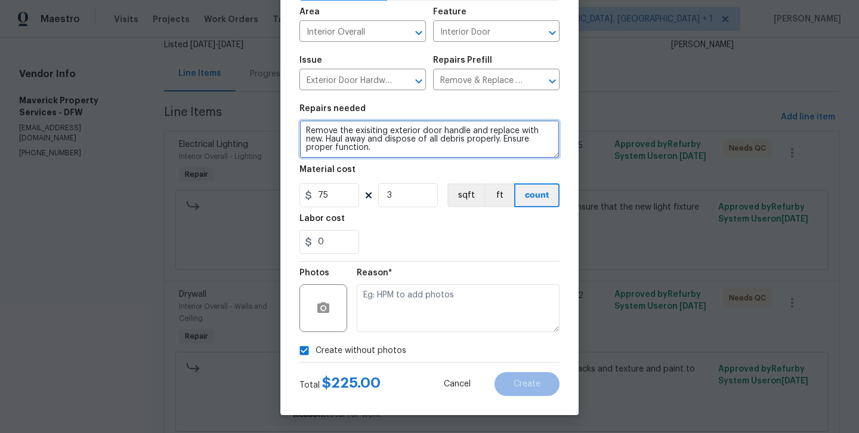
click at [442, 152] on textarea "Remove the exisiting exterior door handle and replace with new. Haul away and d…" at bounding box center [430, 139] width 260 height 38
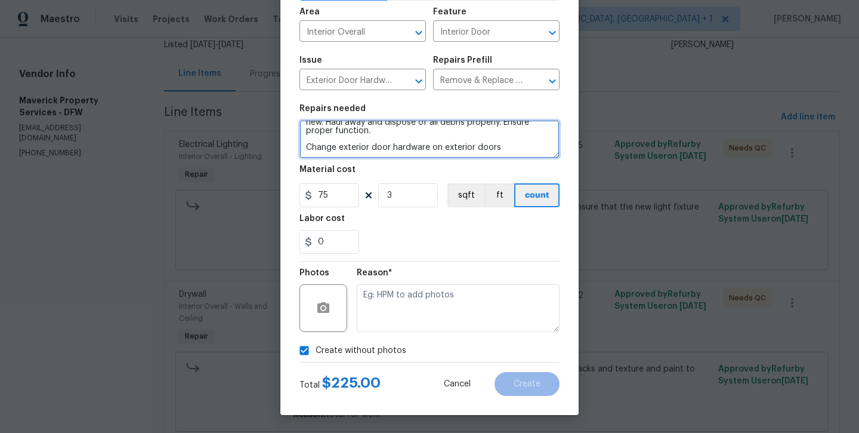
scroll to position [17, 0]
type textarea "Remove the exisiting exterior door handle and replace with new. Haul away and d…"
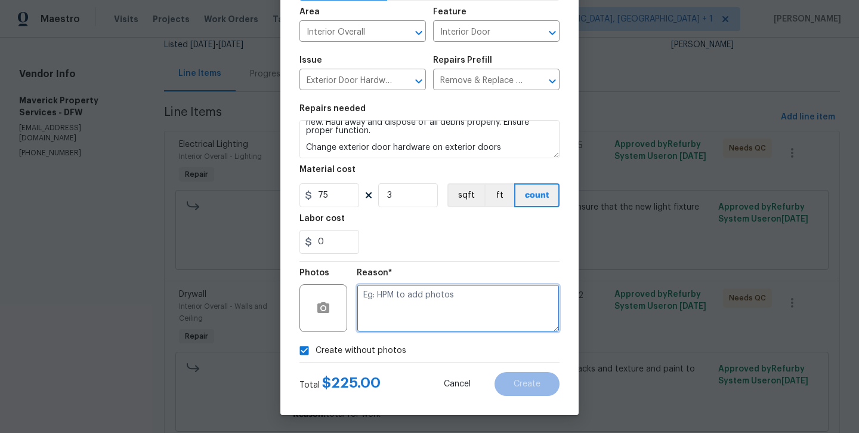
click at [473, 325] on textarea at bounding box center [458, 308] width 203 height 48
type textarea "t"
type textarea "will add later"
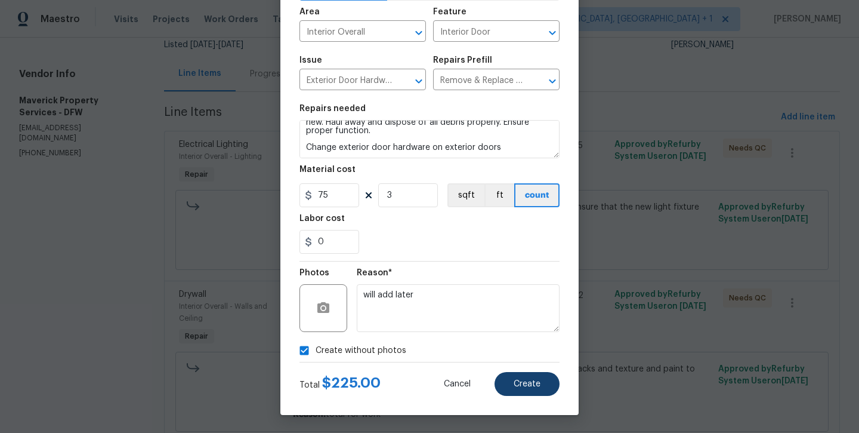
click at [542, 390] on button "Create" at bounding box center [527, 384] width 65 height 24
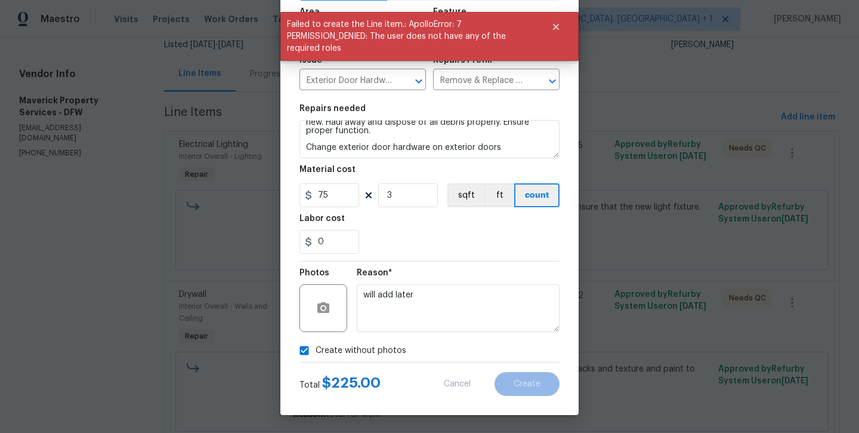
scroll to position [0, 0]
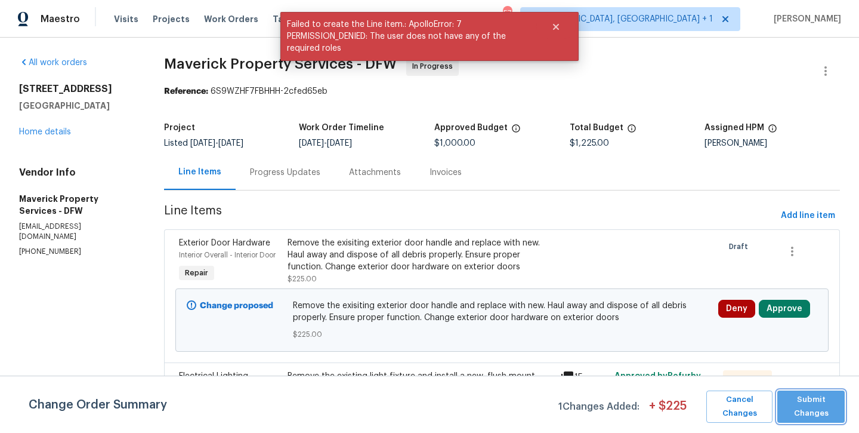
click at [822, 416] on span "Submit Changes" at bounding box center [812, 406] width 56 height 27
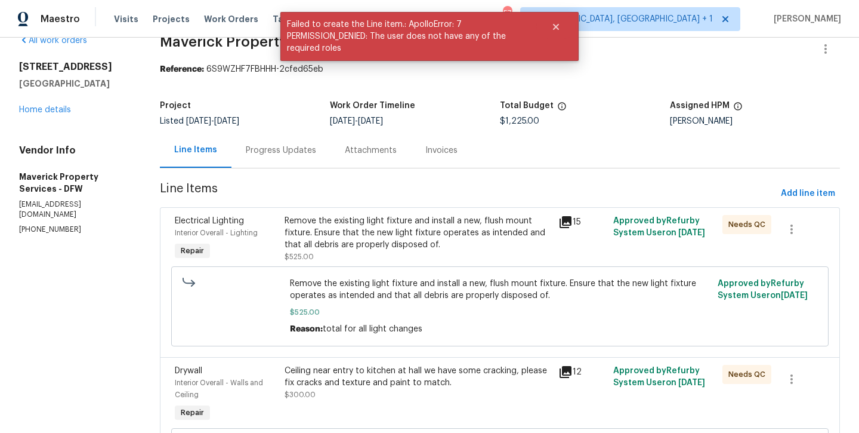
scroll to position [26, 0]
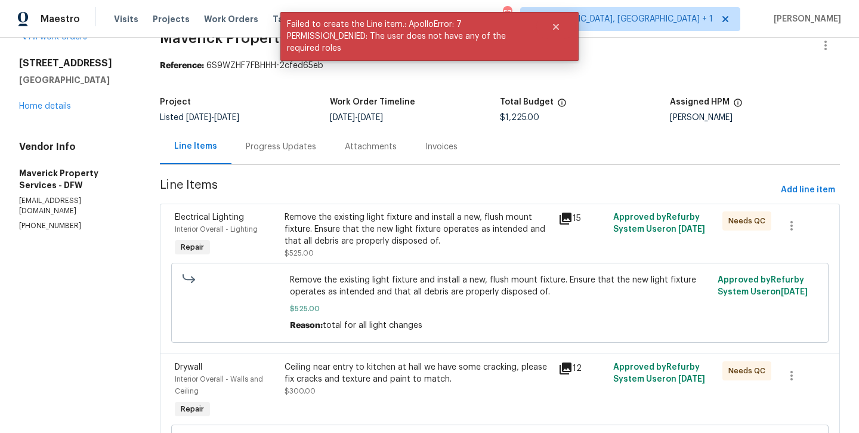
click at [312, 146] on div "Progress Updates" at bounding box center [281, 147] width 70 height 12
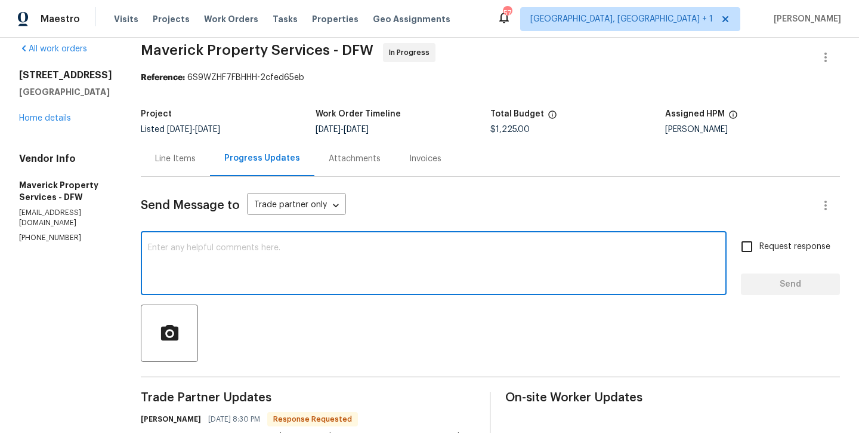
click at [312, 255] on textarea at bounding box center [434, 264] width 572 height 42
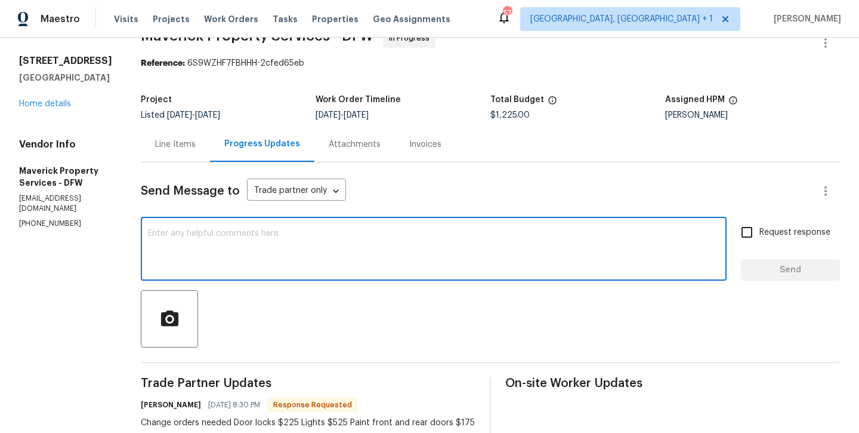
scroll to position [38, 0]
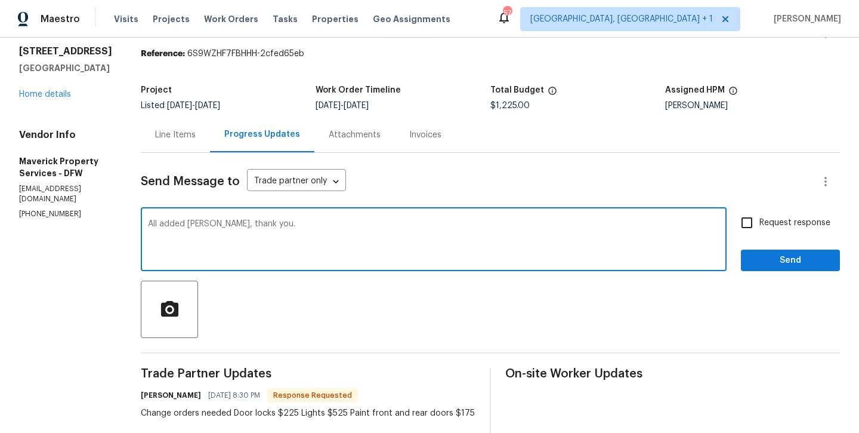
type textarea "All added Jerry, thank you."
click at [760, 226] on input "Request response" at bounding box center [747, 222] width 25 height 25
checkbox input "true"
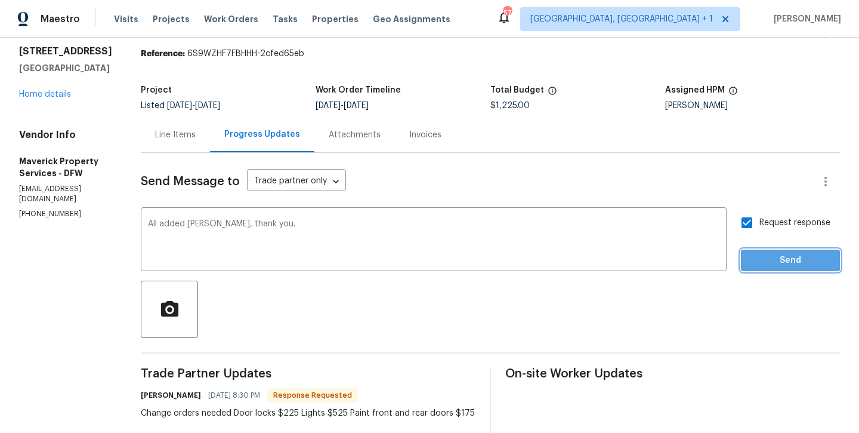
click at [768, 255] on span "Send" at bounding box center [791, 260] width 80 height 15
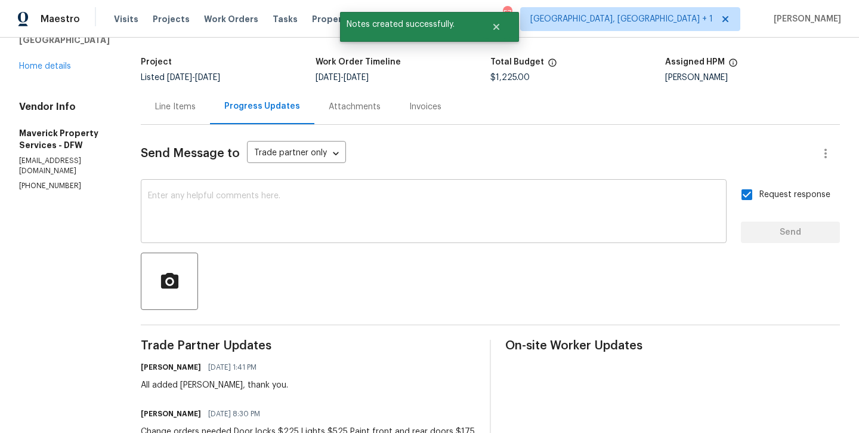
scroll to position [79, 0]
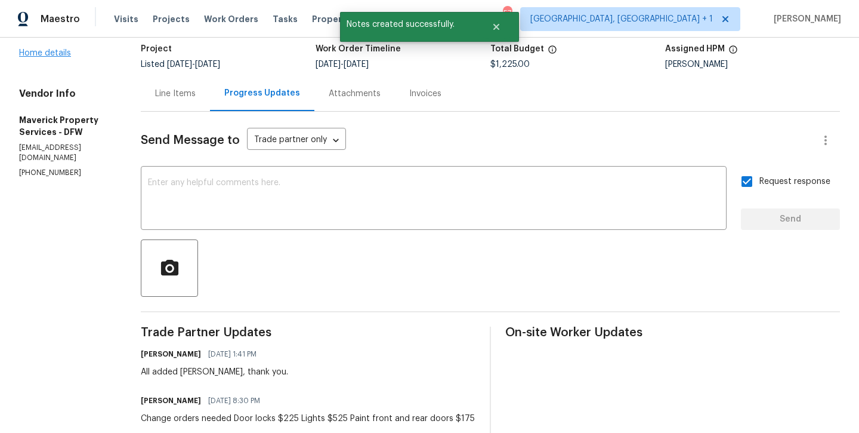
click at [51, 50] on link "Home details" at bounding box center [45, 53] width 52 height 8
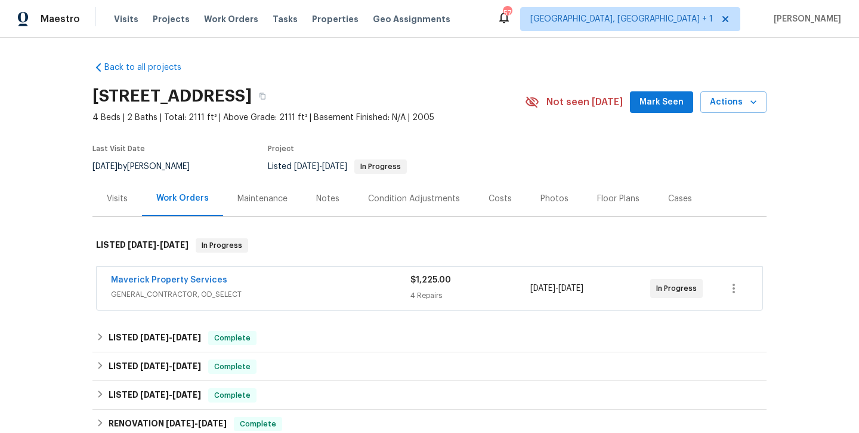
click at [648, 110] on button "Mark Seen" at bounding box center [661, 102] width 63 height 22
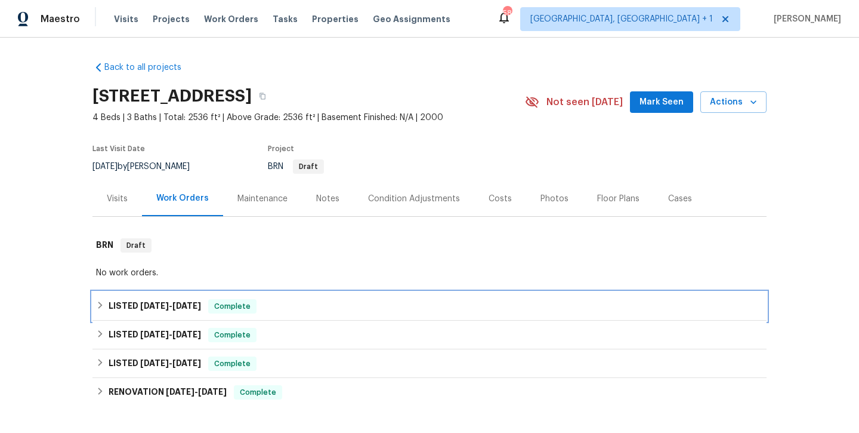
click at [189, 309] on span "6/27/24" at bounding box center [186, 305] width 29 height 8
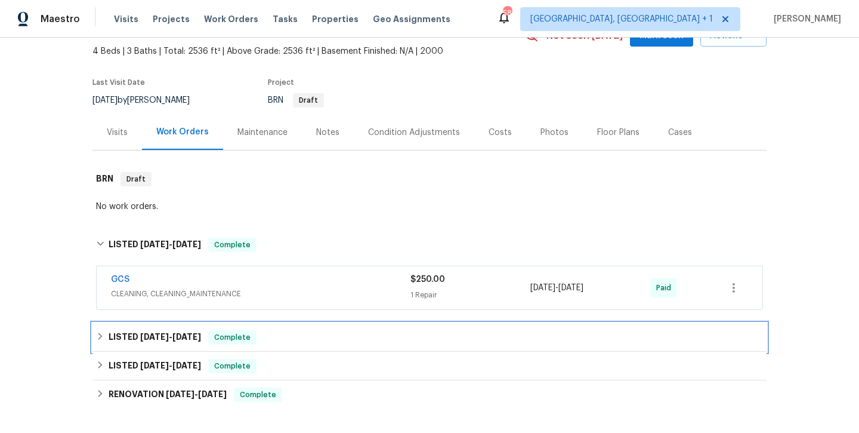
click at [183, 339] on span "6/26/24" at bounding box center [186, 336] width 29 height 8
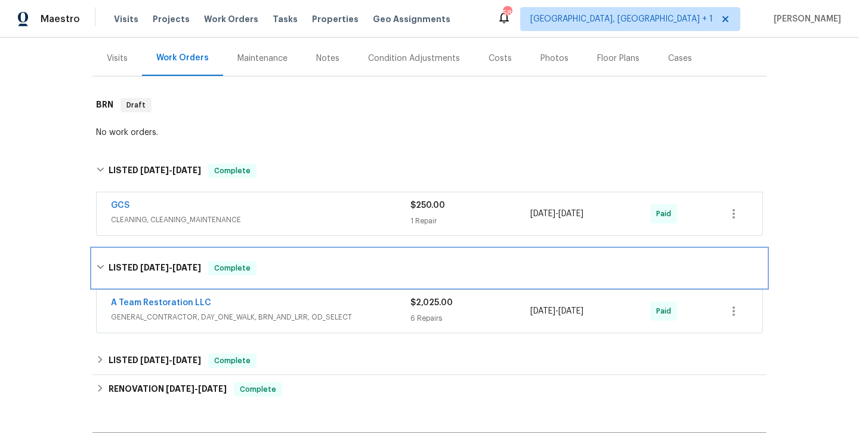
scroll to position [141, 0]
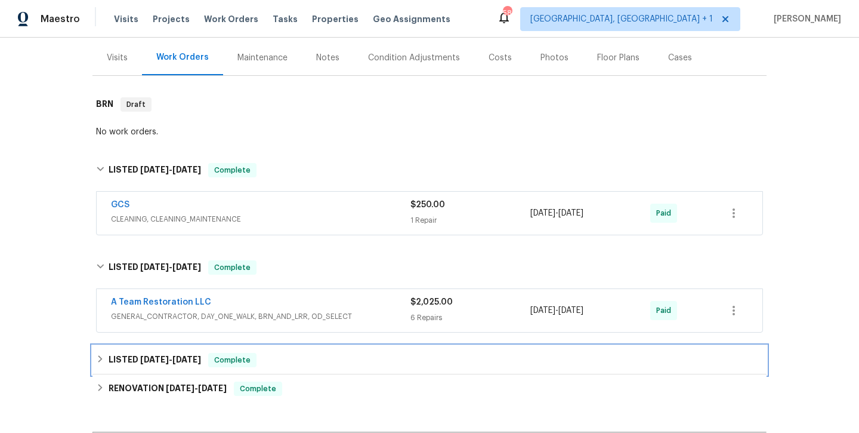
click at [179, 358] on span "4/26/24" at bounding box center [186, 359] width 29 height 8
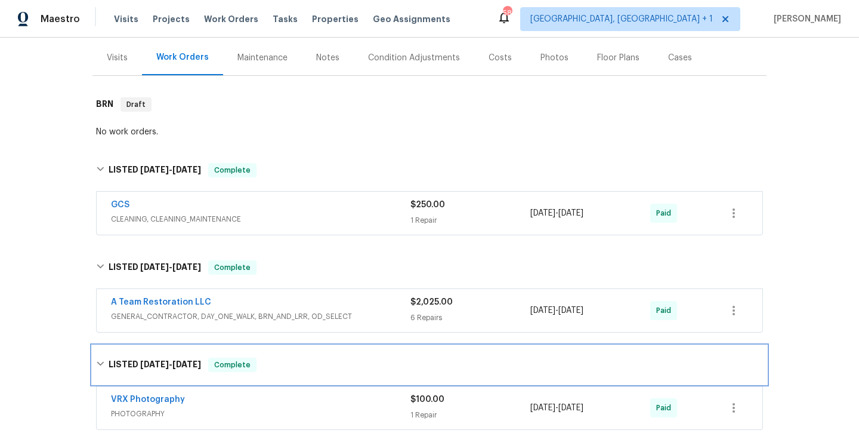
scroll to position [186, 0]
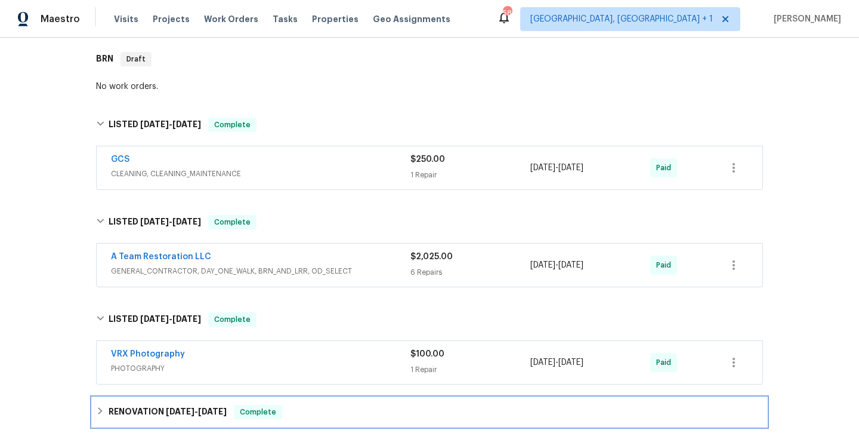
click at [178, 412] on span "3/25/24" at bounding box center [180, 411] width 29 height 8
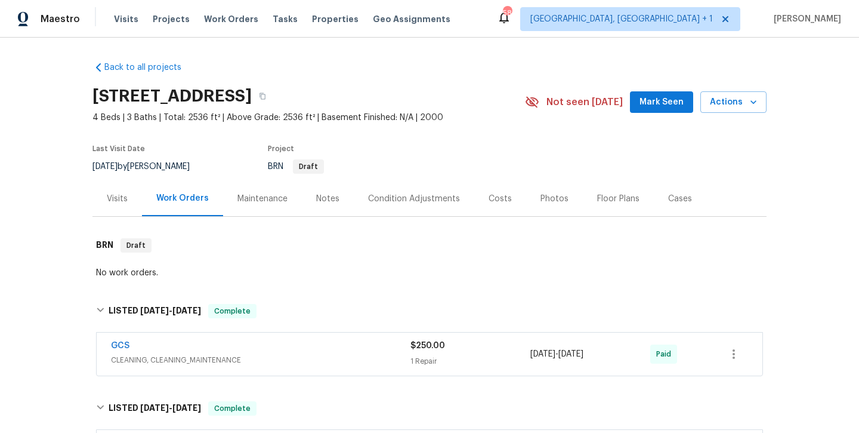
scroll to position [0, 0]
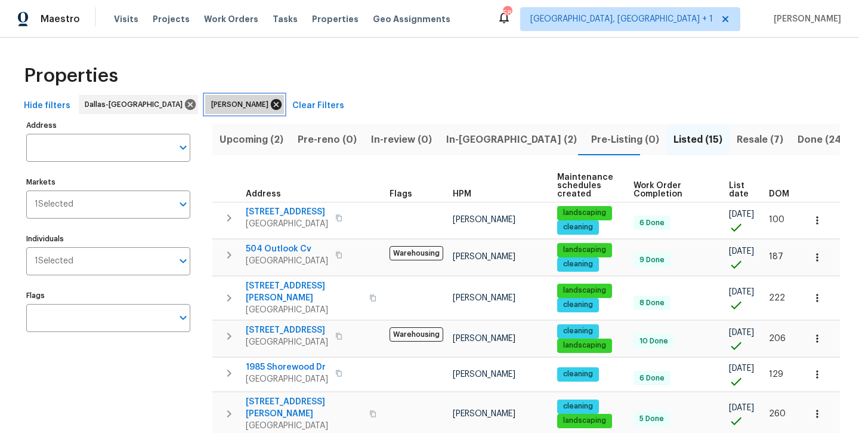
click at [271, 109] on icon at bounding box center [276, 104] width 11 height 11
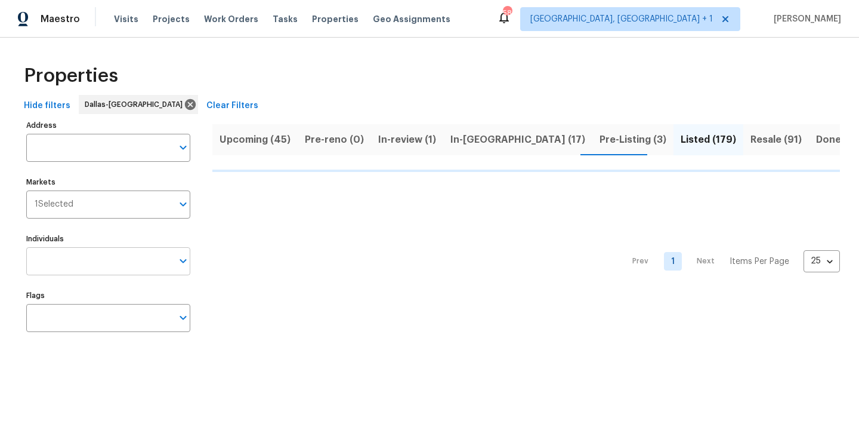
click at [121, 264] on input "Individuals" at bounding box center [99, 261] width 146 height 28
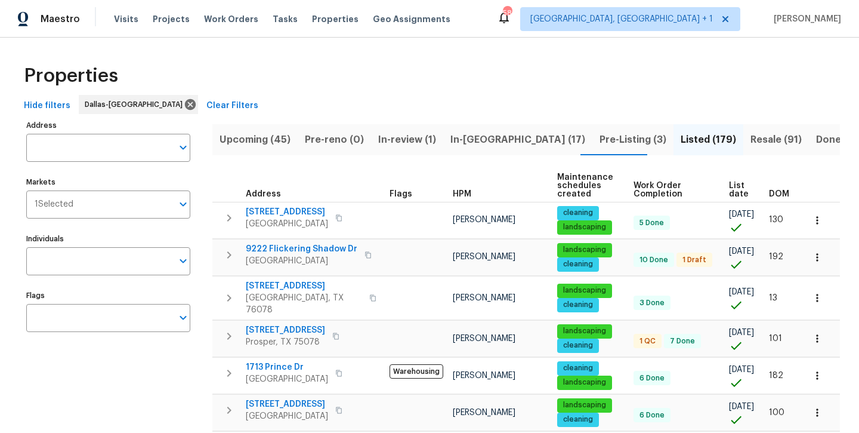
click at [121, 263] on input "Individuals" at bounding box center [99, 261] width 146 height 28
type input "[PERSON_NAME]"
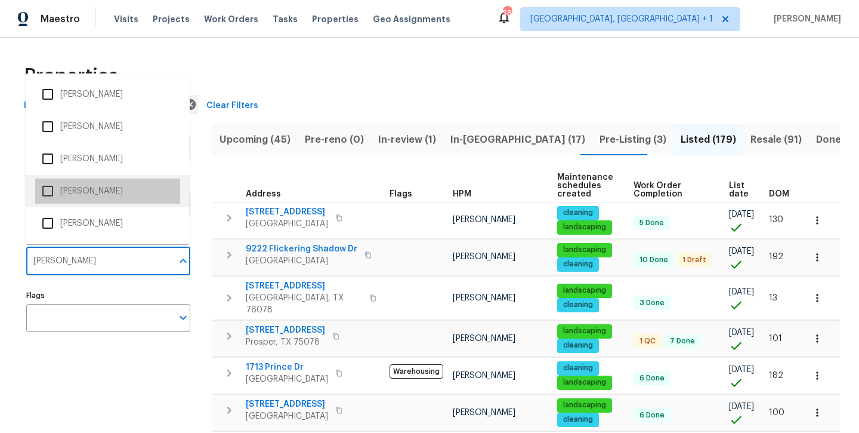
click at [105, 188] on li "[PERSON_NAME]" at bounding box center [107, 190] width 145 height 25
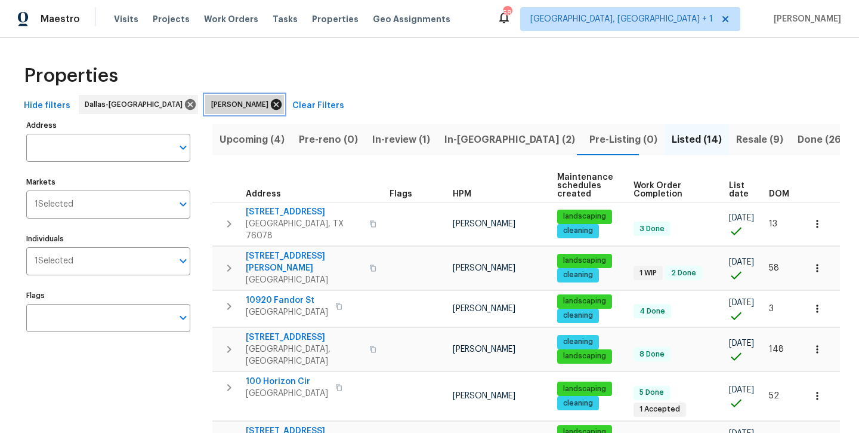
click at [270, 105] on icon at bounding box center [276, 104] width 13 height 13
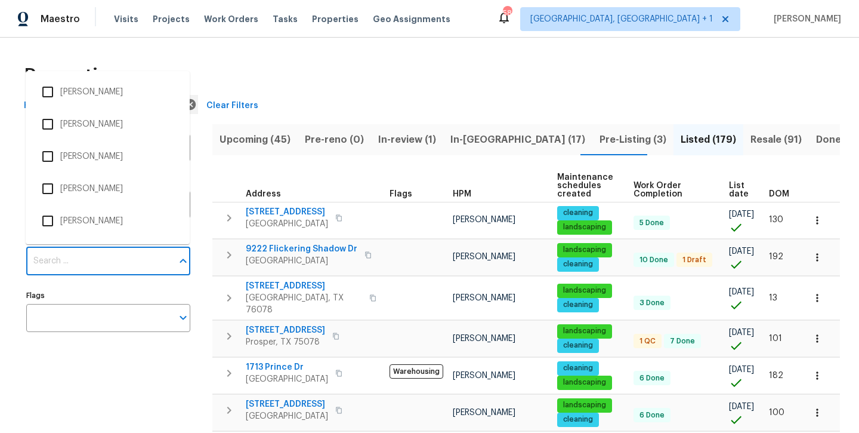
click at [97, 266] on input "Individuals" at bounding box center [99, 261] width 146 height 28
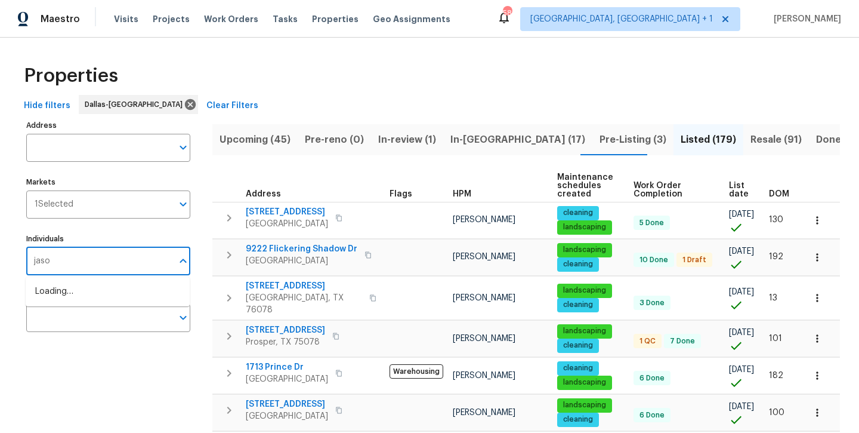
type input "jason"
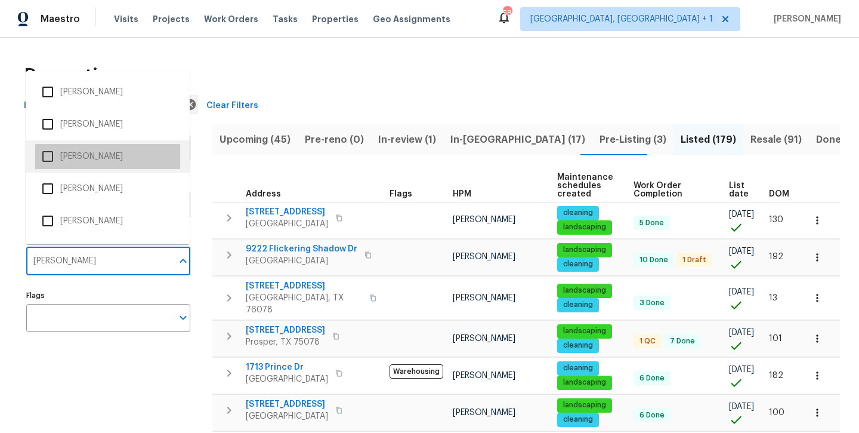
click at [87, 155] on li "Jason Fletcher" at bounding box center [107, 156] width 145 height 25
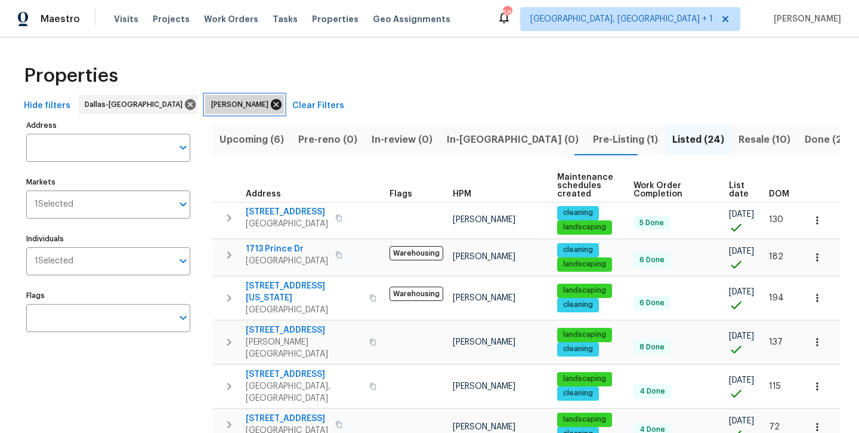
click at [270, 105] on icon at bounding box center [276, 104] width 13 height 13
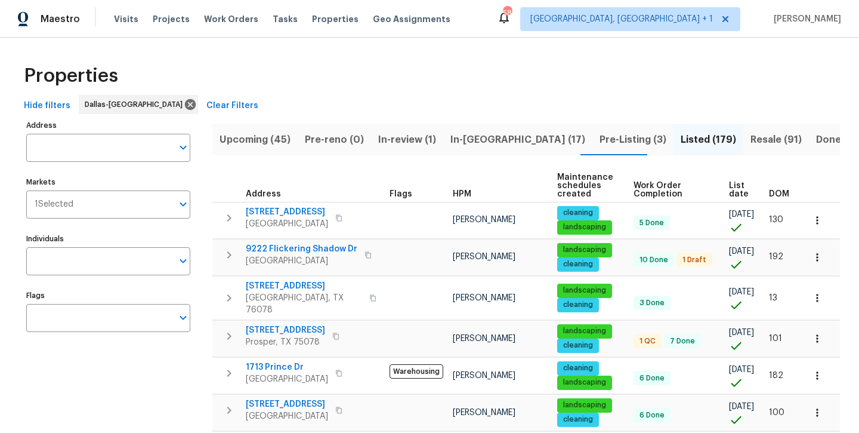
click at [458, 143] on span "In-reno (17)" at bounding box center [518, 139] width 135 height 17
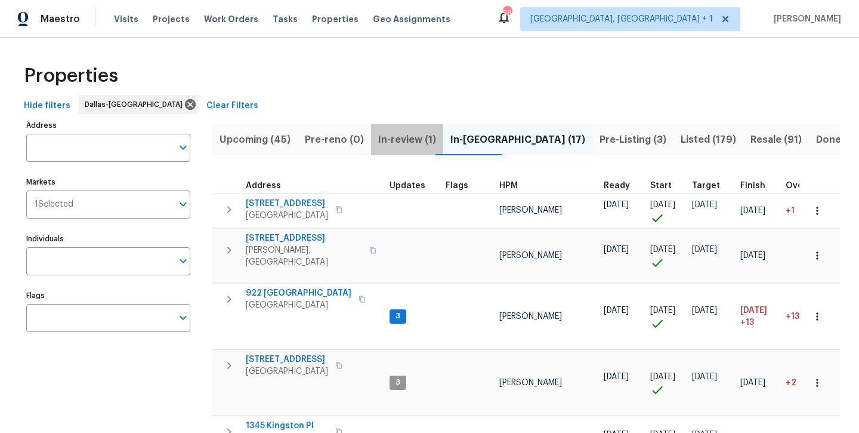
click at [403, 142] on span "In-review (1)" at bounding box center [407, 139] width 58 height 17
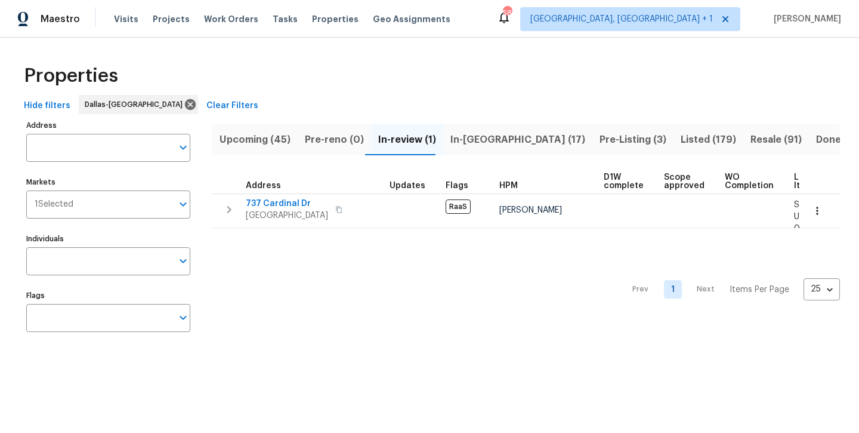
click at [467, 145] on span "In-reno (17)" at bounding box center [518, 139] width 135 height 17
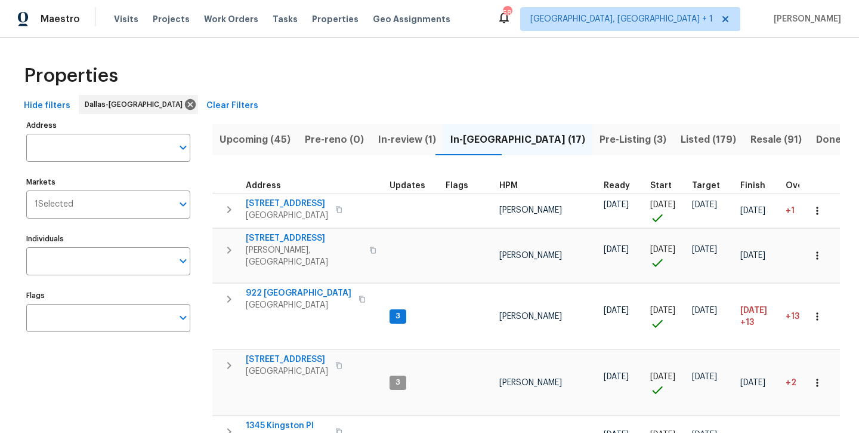
click at [600, 146] on span "Pre-Listing (3)" at bounding box center [633, 139] width 67 height 17
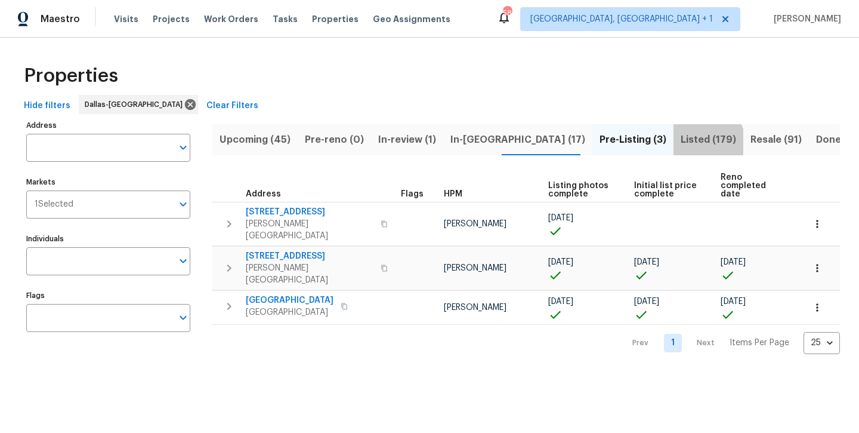
click at [681, 146] on span "Listed (179)" at bounding box center [709, 139] width 56 height 17
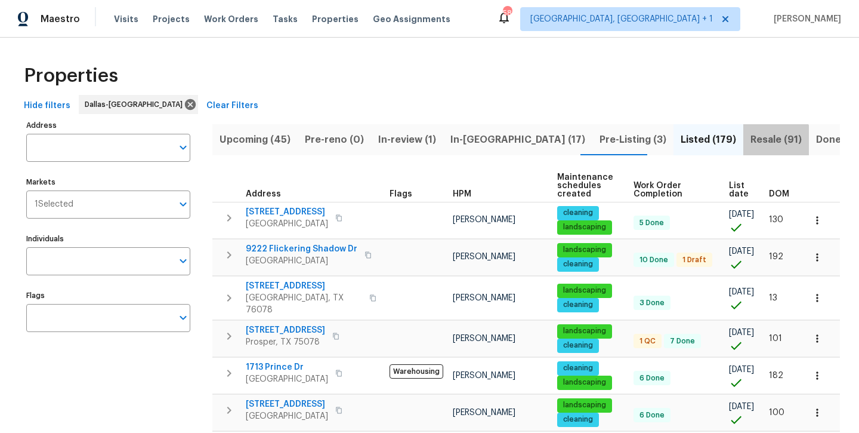
click at [751, 143] on span "Resale (91)" at bounding box center [776, 139] width 51 height 17
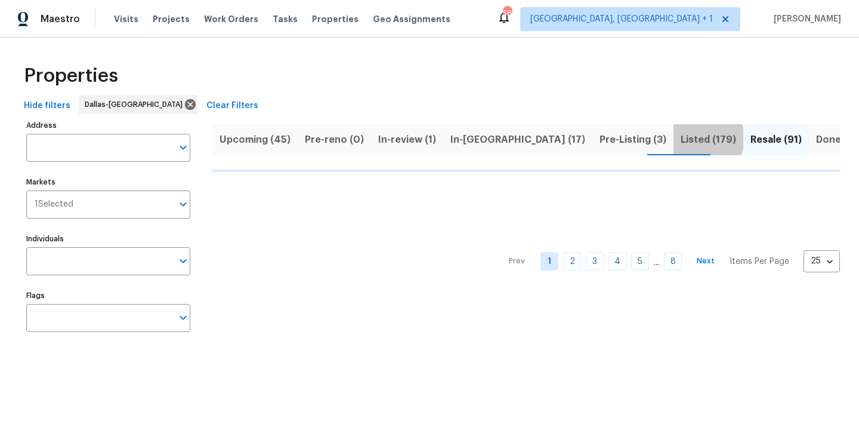
click at [681, 138] on span "Listed (179)" at bounding box center [709, 139] width 56 height 17
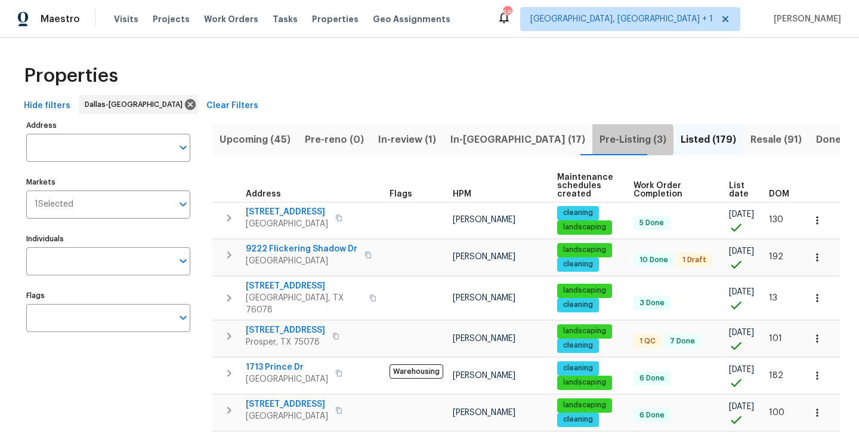
click at [600, 140] on span "Pre-Listing (3)" at bounding box center [633, 139] width 67 height 17
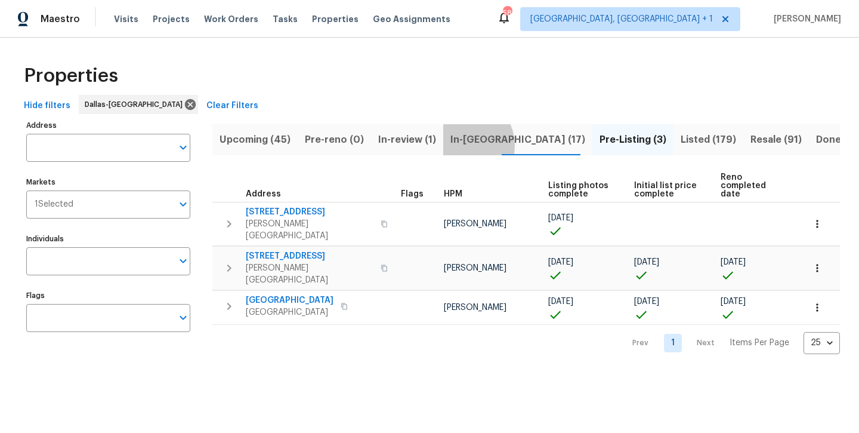
click at [456, 145] on span "In-reno (17)" at bounding box center [518, 139] width 135 height 17
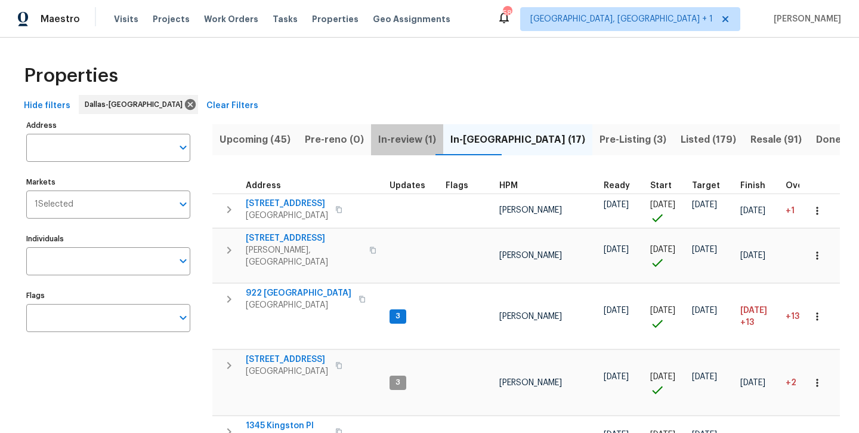
click at [401, 145] on span "In-review (1)" at bounding box center [407, 139] width 58 height 17
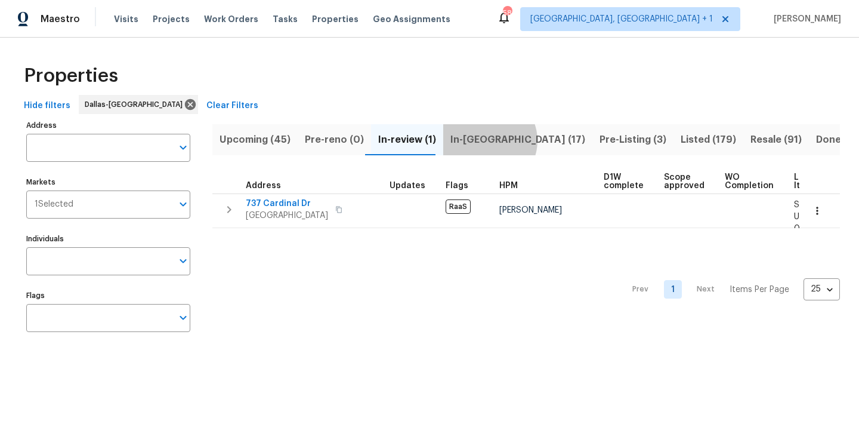
click at [481, 140] on span "In-reno (17)" at bounding box center [518, 139] width 135 height 17
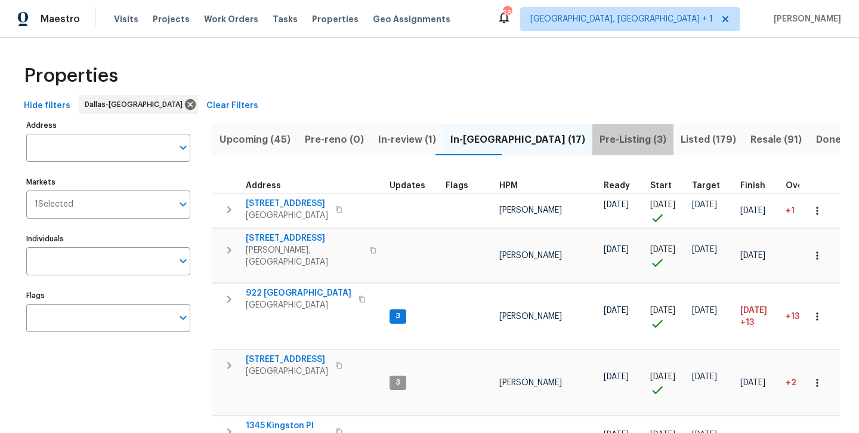
click at [600, 146] on span "Pre-Listing (3)" at bounding box center [633, 139] width 67 height 17
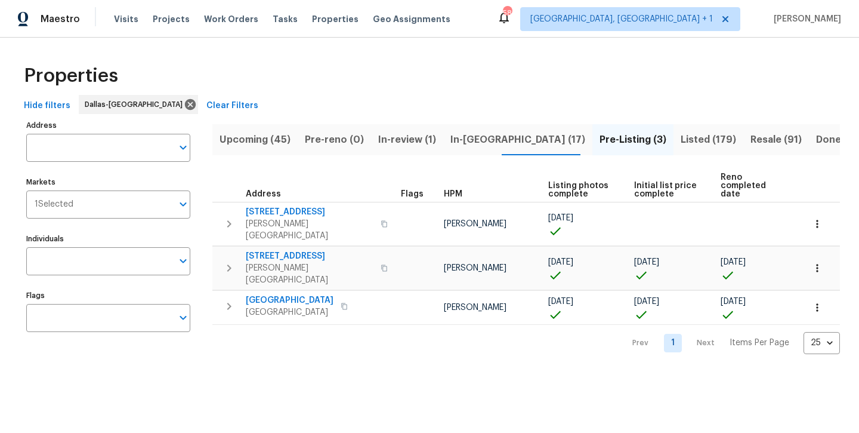
click at [674, 147] on button "Listed (179)" at bounding box center [709, 139] width 70 height 31
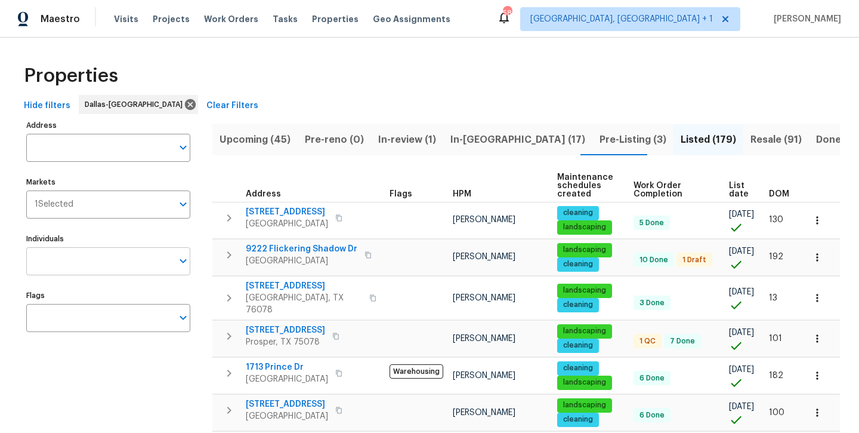
click at [81, 271] on input "Individuals" at bounding box center [99, 261] width 146 height 28
type input "andrew"
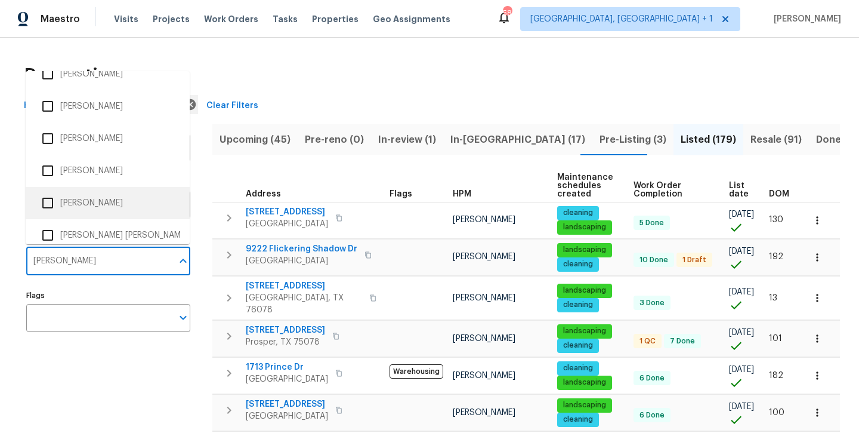
scroll to position [119, 0]
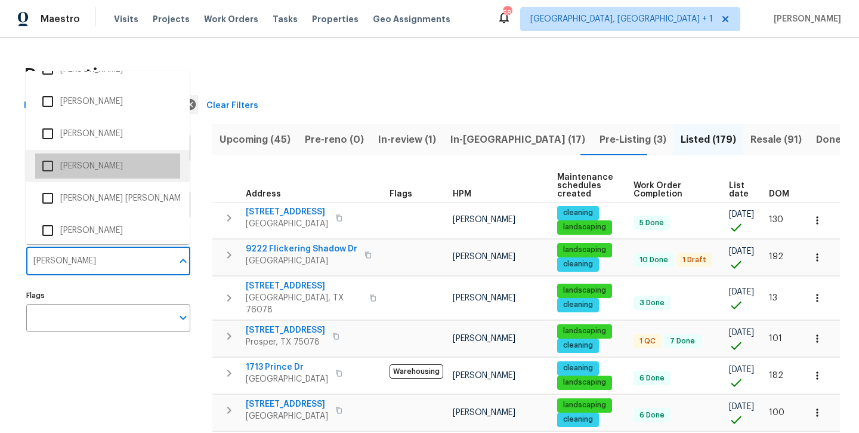
click at [78, 169] on li "[PERSON_NAME]" at bounding box center [107, 165] width 145 height 25
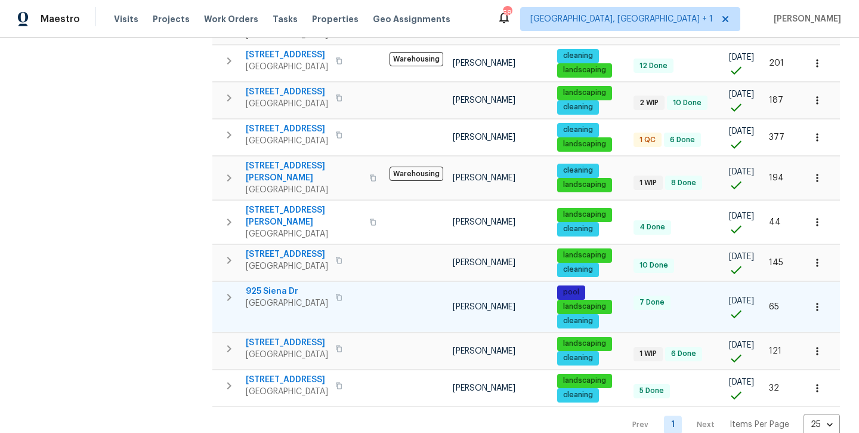
click at [278, 285] on span "925 Siena Dr" at bounding box center [287, 291] width 82 height 12
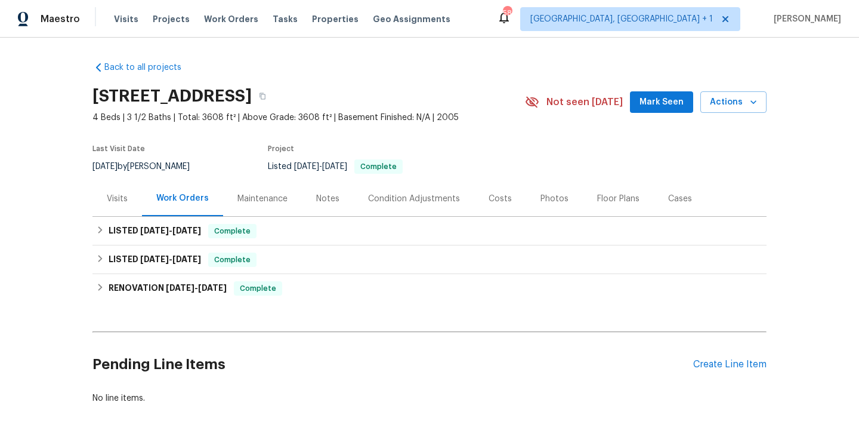
click at [544, 202] on div "Photos" at bounding box center [555, 199] width 28 height 12
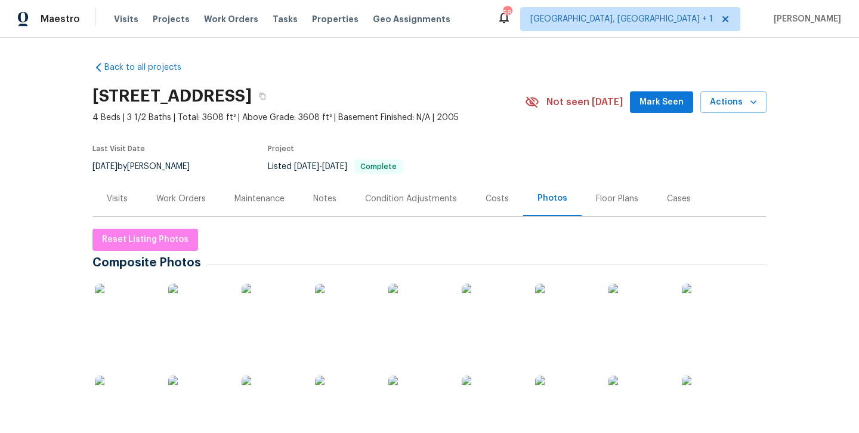
click at [147, 303] on img at bounding box center [125, 313] width 60 height 60
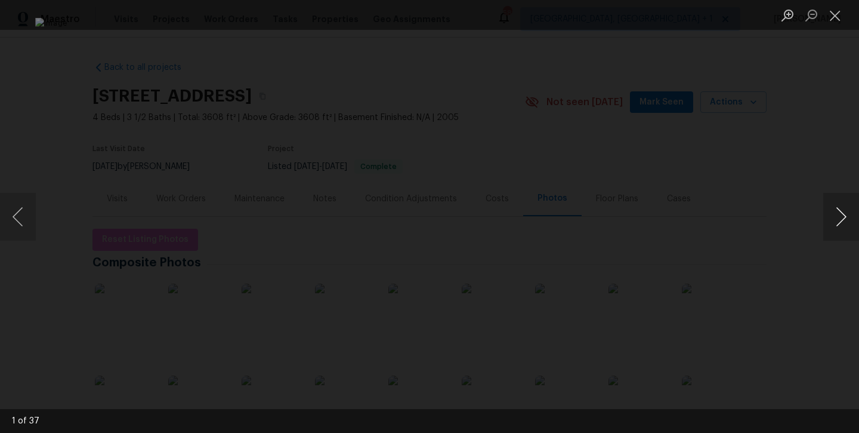
click at [842, 226] on button "Next image" at bounding box center [842, 217] width 36 height 48
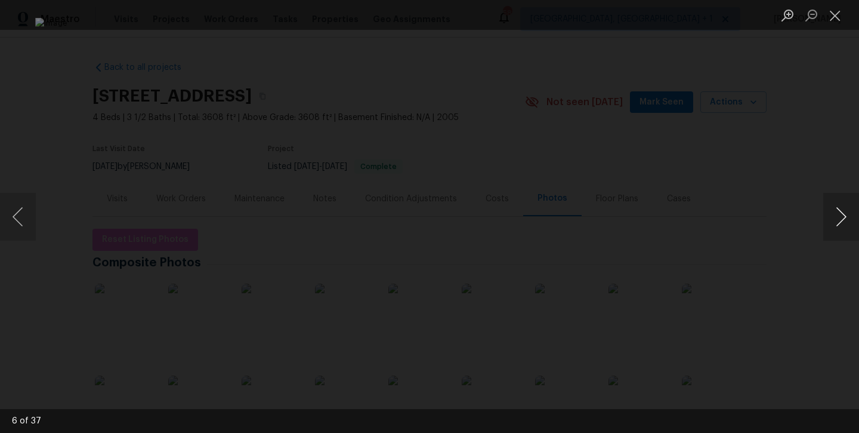
click at [842, 226] on button "Next image" at bounding box center [842, 217] width 36 height 48
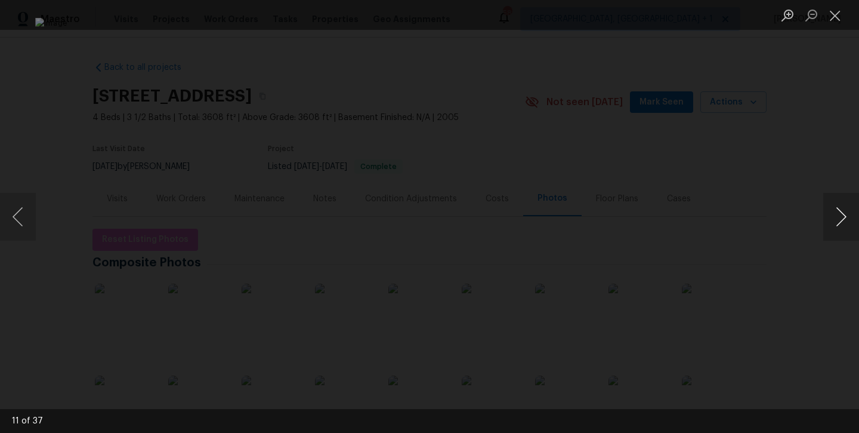
click at [842, 226] on button "Next image" at bounding box center [842, 217] width 36 height 48
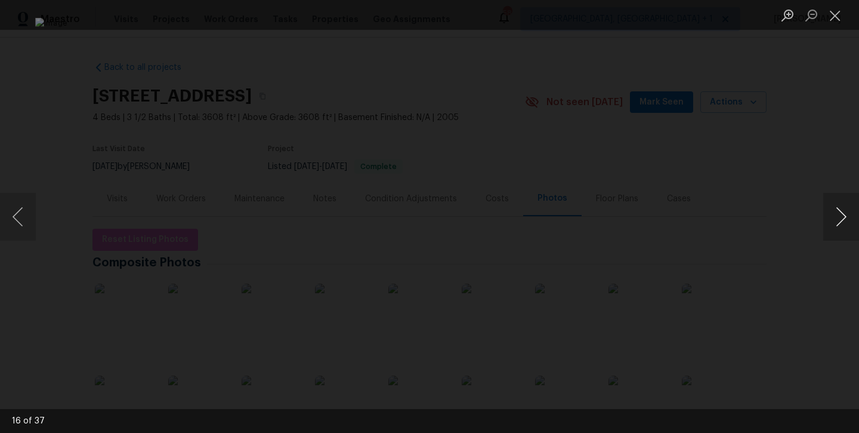
click at [842, 226] on button "Next image" at bounding box center [842, 217] width 36 height 48
click at [846, 223] on button "Next image" at bounding box center [842, 217] width 36 height 48
click at [841, 224] on button "Next image" at bounding box center [842, 217] width 36 height 48
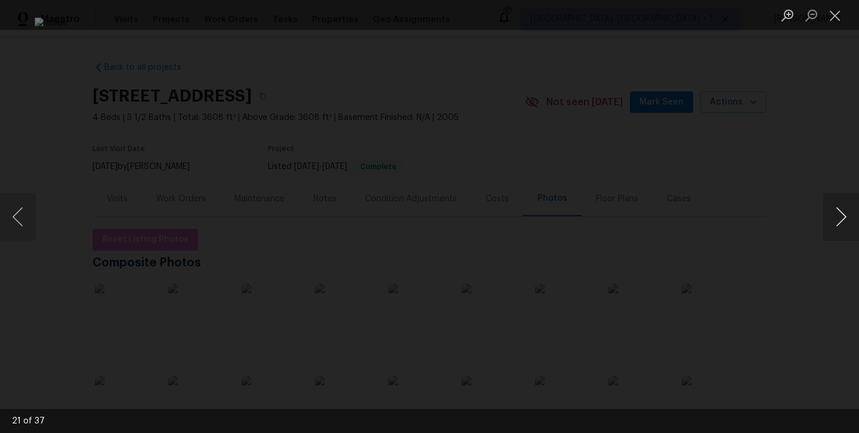
click at [841, 224] on button "Next image" at bounding box center [842, 217] width 36 height 48
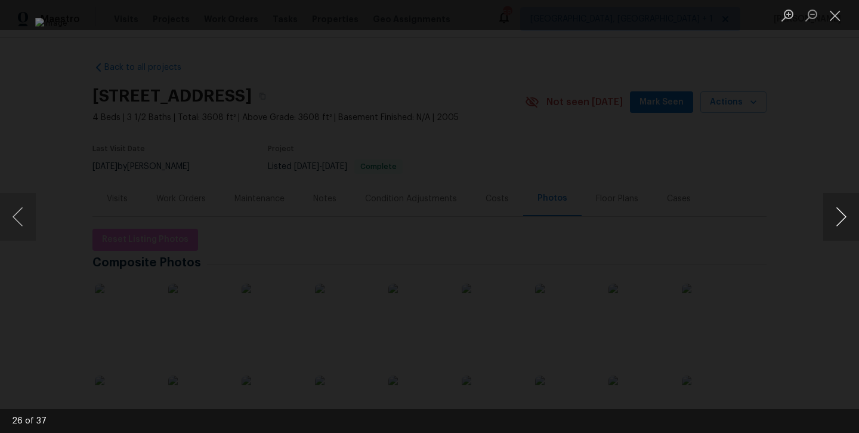
click at [841, 224] on button "Next image" at bounding box center [842, 217] width 36 height 48
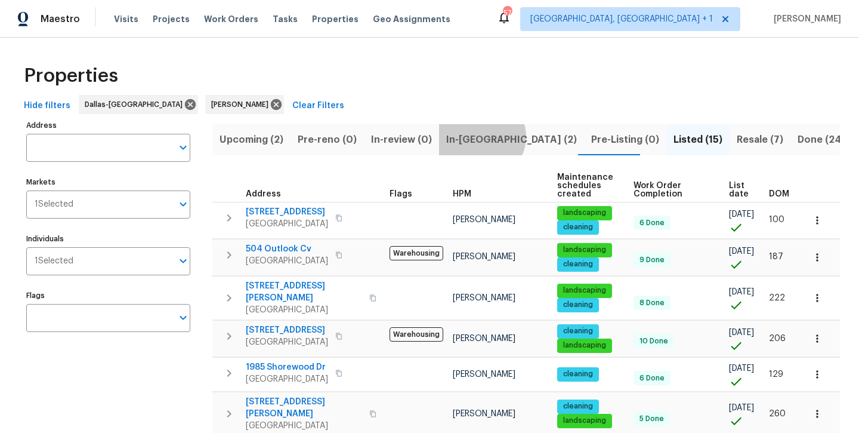
click at [476, 136] on span "In-[GEOGRAPHIC_DATA] (2)" at bounding box center [511, 139] width 131 height 17
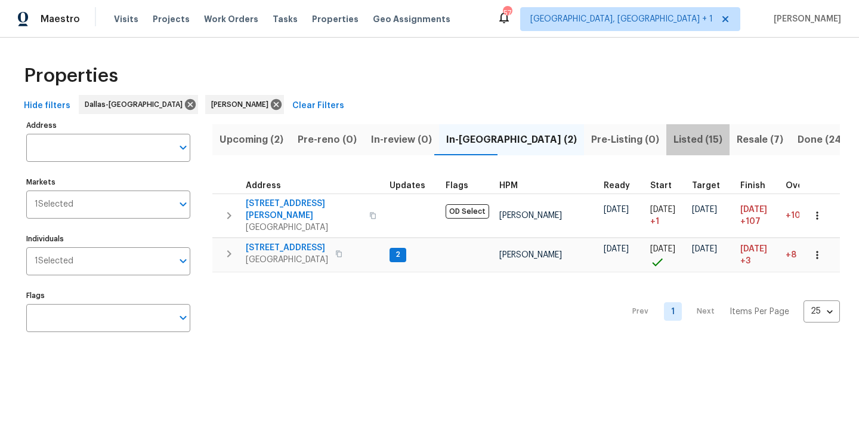
click at [674, 144] on span "Listed (15)" at bounding box center [698, 139] width 49 height 17
